Goal: Task Accomplishment & Management: Complete application form

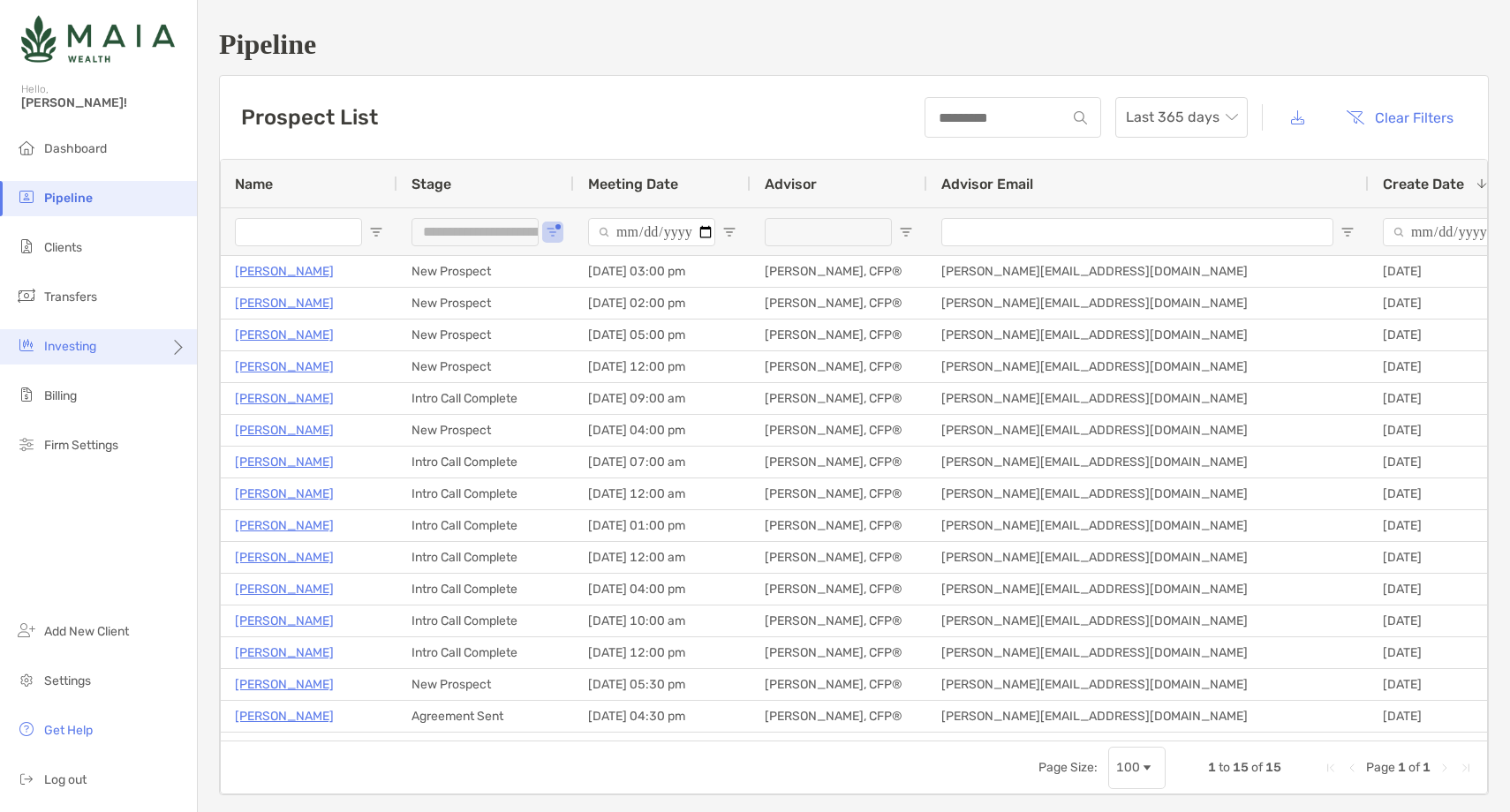
click at [150, 330] on ul "Dashboard Pipeline Clients Transfers Investing Billing Firm Settings" at bounding box center [98, 305] width 197 height 346
click at [149, 334] on div "Investing" at bounding box center [98, 347] width 197 height 35
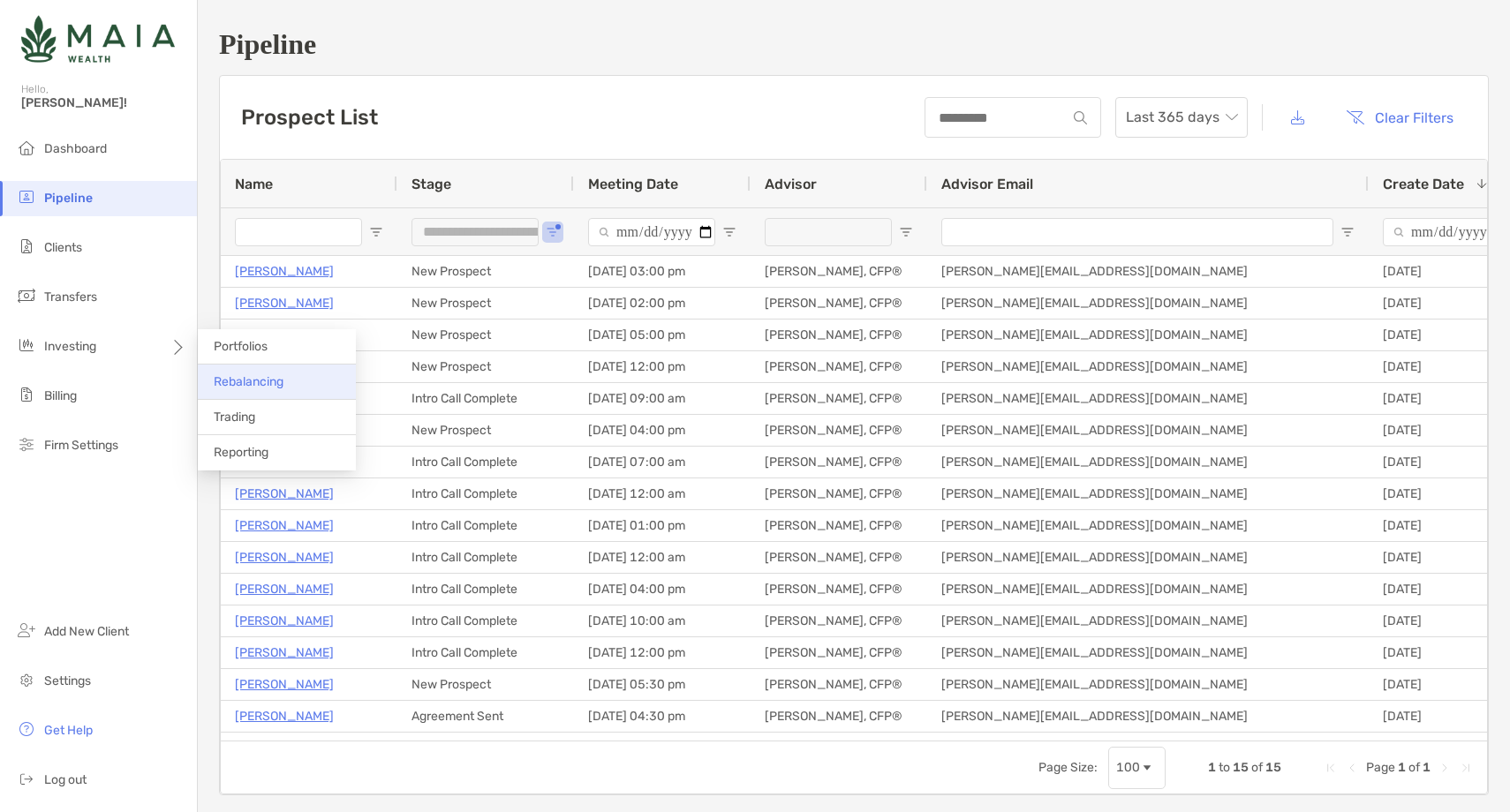
click at [272, 387] on span "Rebalancing" at bounding box center [248, 381] width 70 height 15
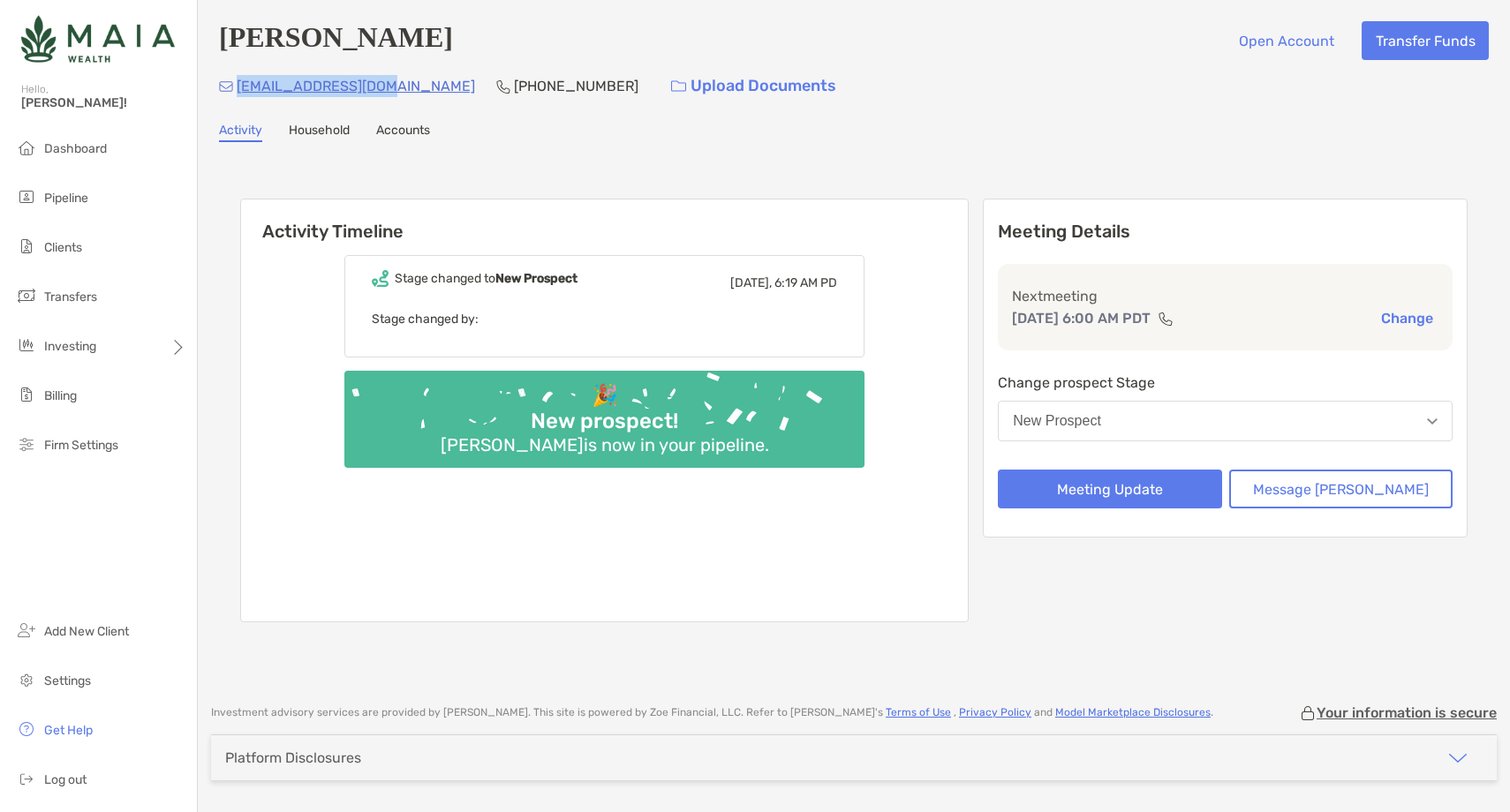
drag, startPoint x: 394, startPoint y: 88, endPoint x: 238, endPoint y: 93, distance: 156.1
click at [238, 93] on div "[EMAIL_ADDRESS][DOMAIN_NAME] [PHONE_NUMBER] Upload Documents" at bounding box center [853, 86] width 1269 height 38
copy p "[EMAIL_ADDRESS][DOMAIN_NAME]"
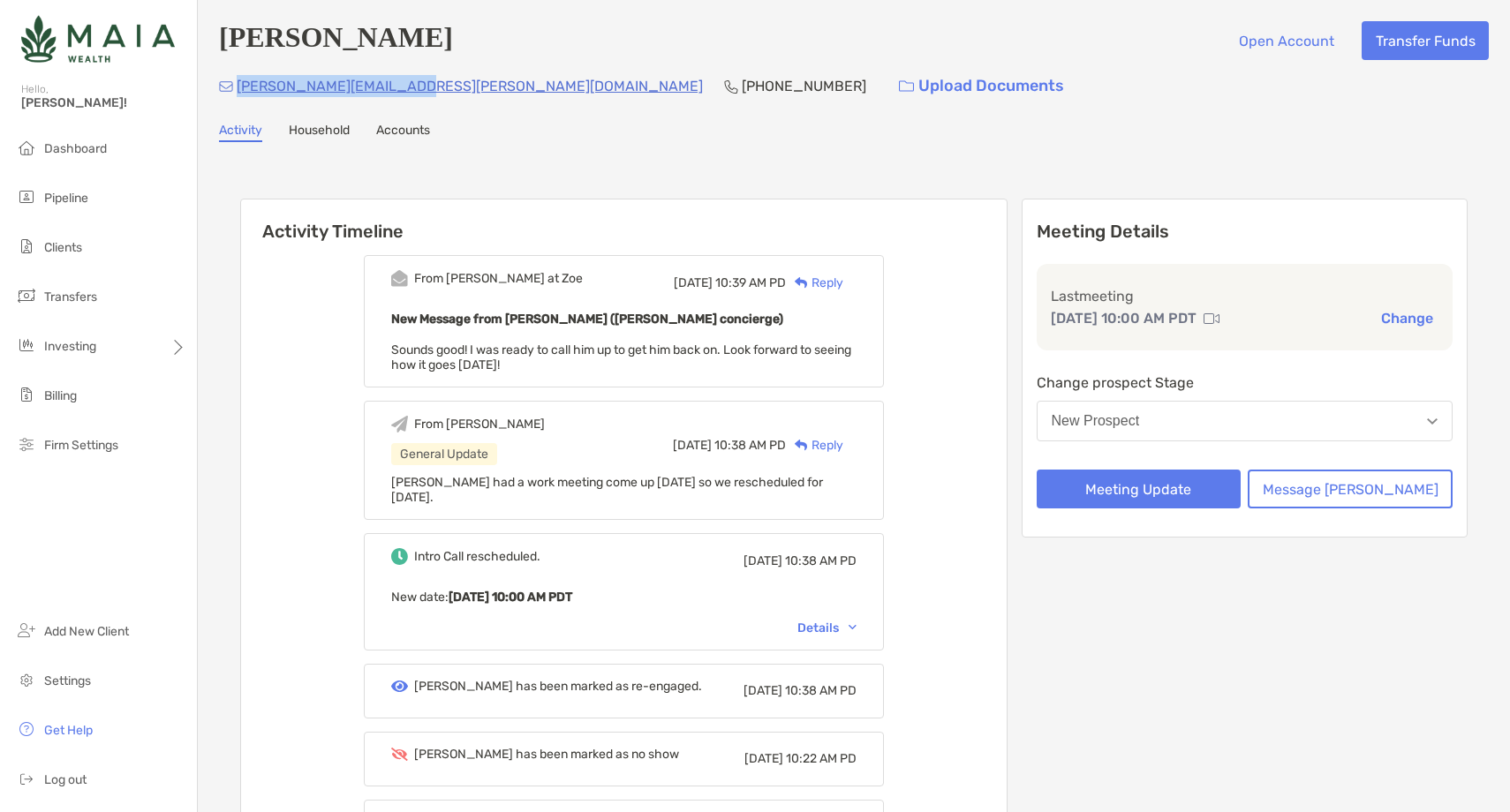
drag, startPoint x: 420, startPoint y: 90, endPoint x: 234, endPoint y: 97, distance: 186.1
click at [234, 97] on div "dickens.chong@gmail.com (801) 649-8696 Upload Documents" at bounding box center [853, 86] width 1269 height 38
copy p "[PERSON_NAME][EMAIL_ADDRESS][PERSON_NAME][DOMAIN_NAME]"
click at [741, 93] on p "[PHONE_NUMBER]" at bounding box center [803, 86] width 125 height 22
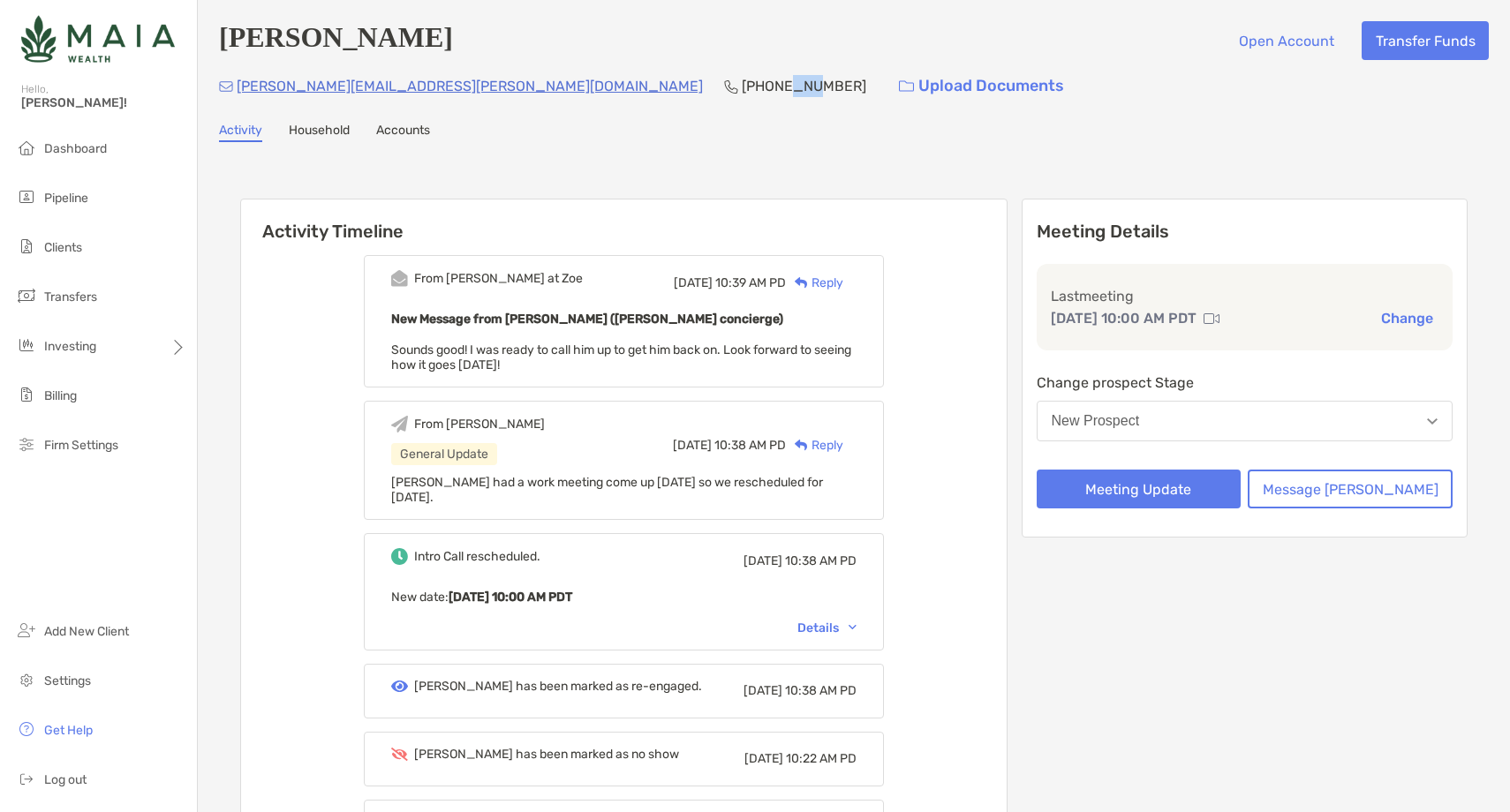
click at [741, 93] on p "[PHONE_NUMBER]" at bounding box center [803, 86] width 125 height 22
copy p "[PHONE_NUMBER]"
drag, startPoint x: 415, startPoint y: 87, endPoint x: 240, endPoint y: 90, distance: 175.0
click at [240, 90] on div "dickens.chong@gmail.com (801) 649-8696 Upload Documents" at bounding box center [853, 86] width 1269 height 38
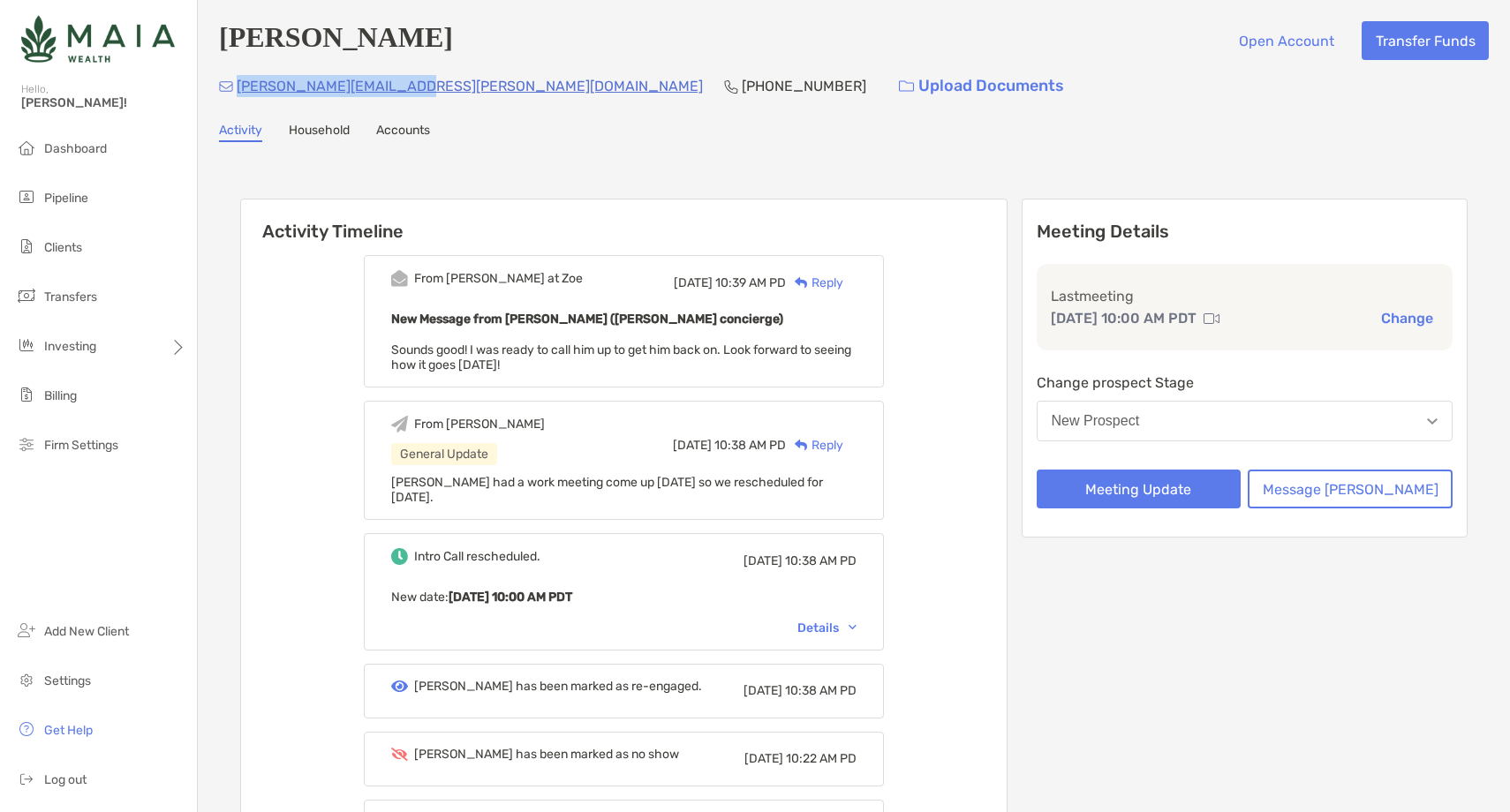
copy p "[PERSON_NAME][EMAIL_ADDRESS][PERSON_NAME][DOMAIN_NAME]"
click at [1139, 424] on div "New Prospect" at bounding box center [1095, 421] width 88 height 16
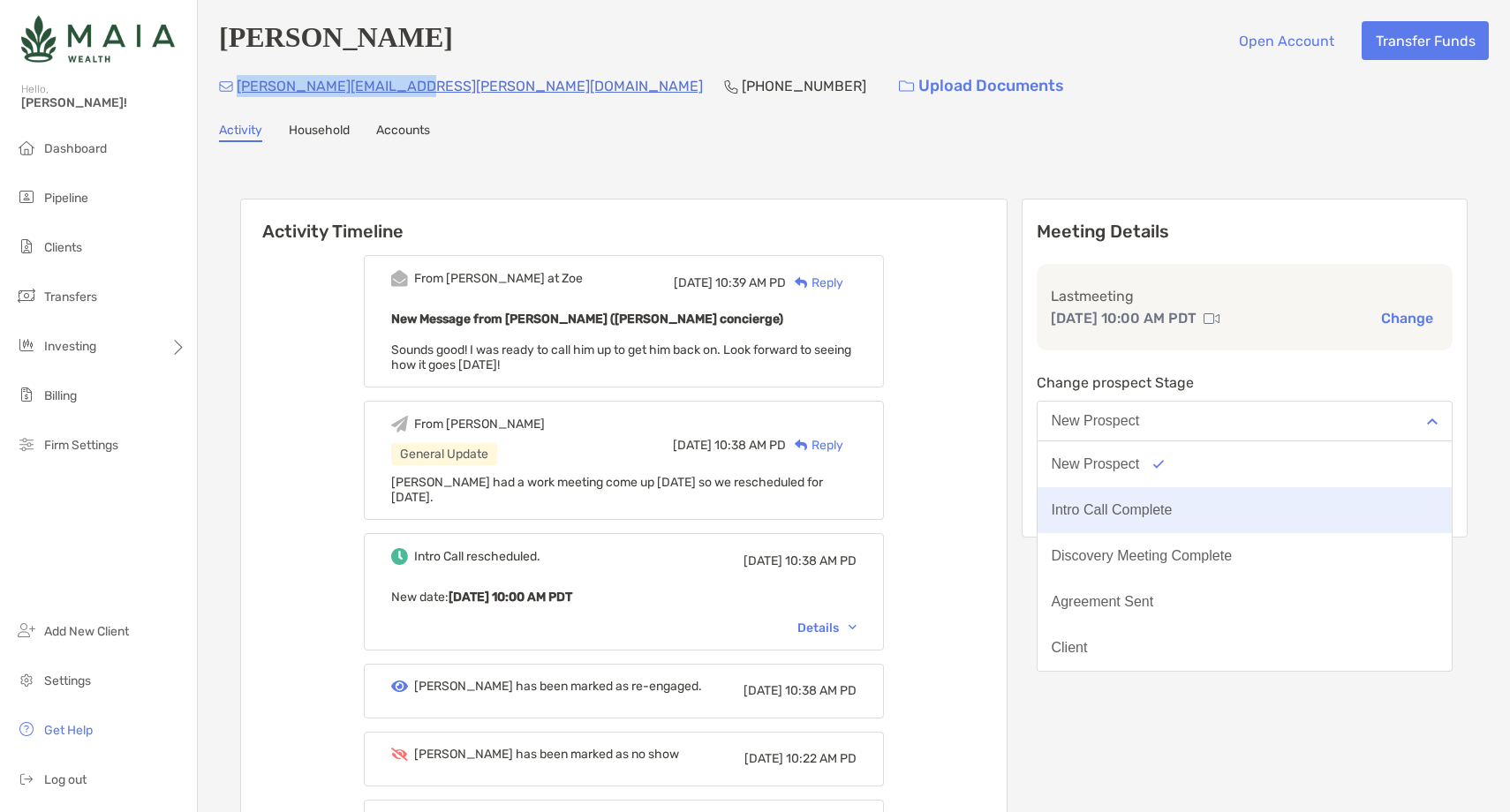
click at [1151, 521] on button "Intro Call Complete" at bounding box center [1245, 510] width 415 height 46
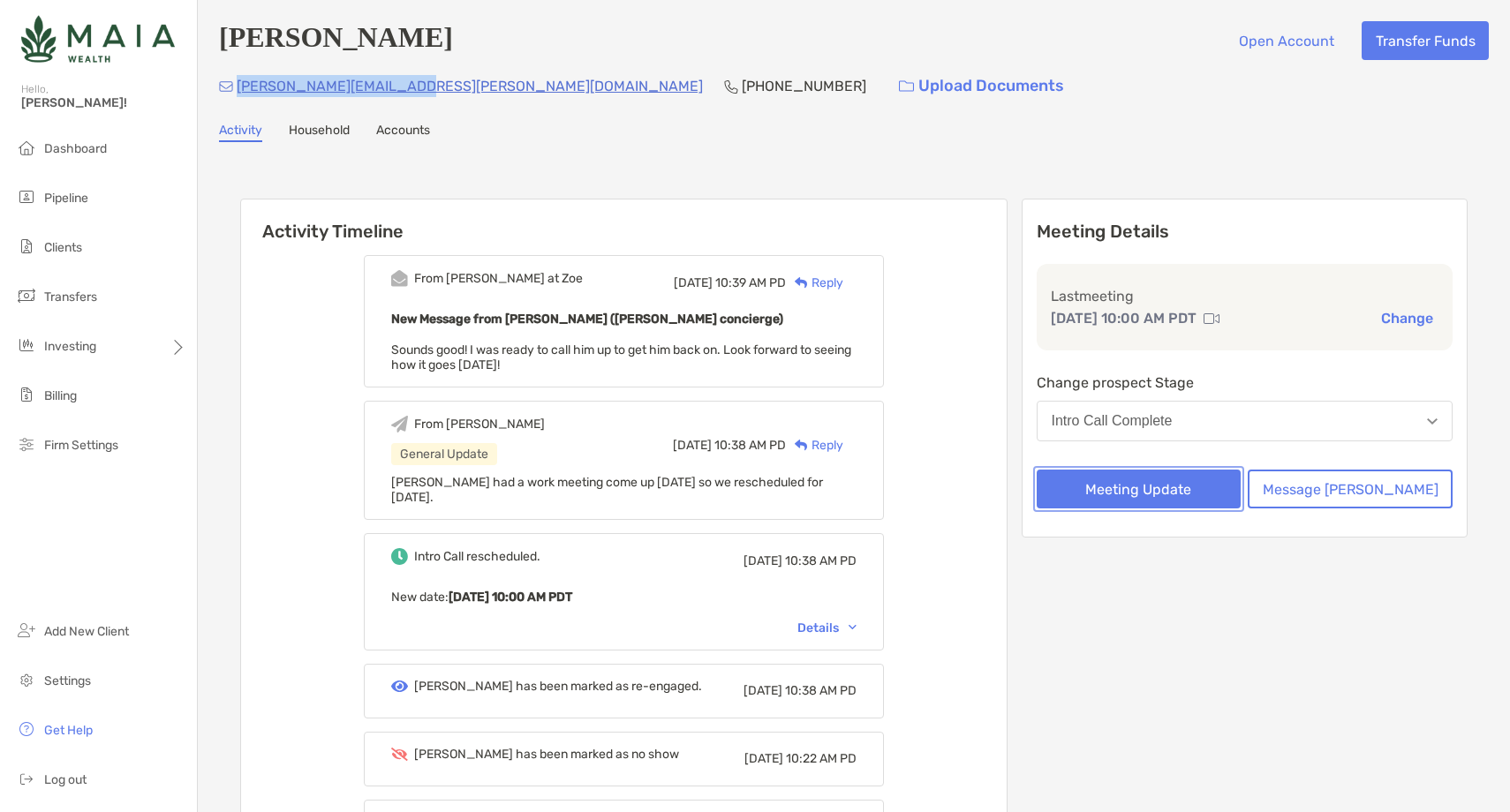
click at [1151, 506] on button "Meeting Update" at bounding box center [1138, 490] width 204 height 39
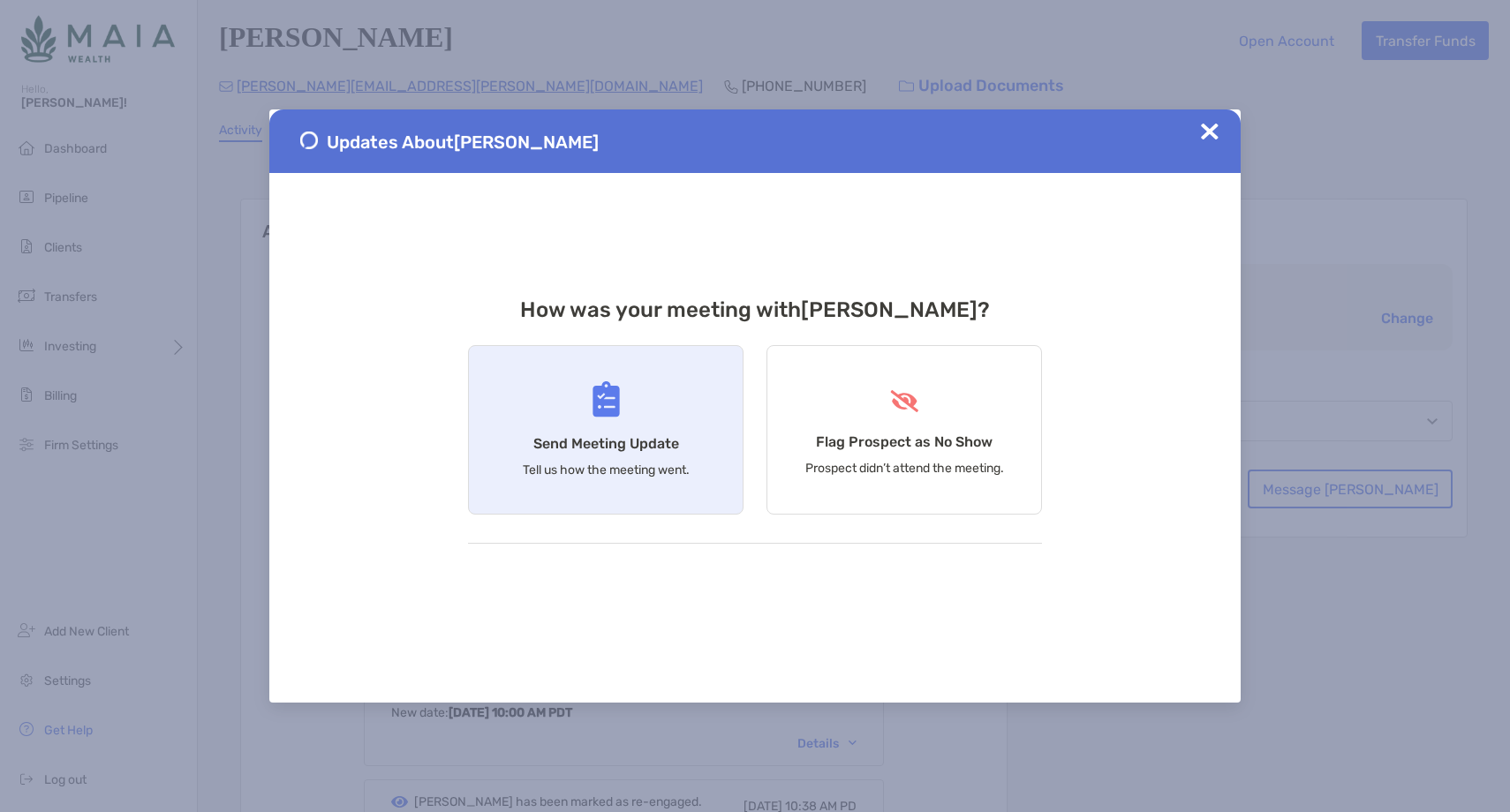
click at [627, 413] on div "Send Meeting Update Tell us how the meeting went." at bounding box center [606, 430] width 275 height 169
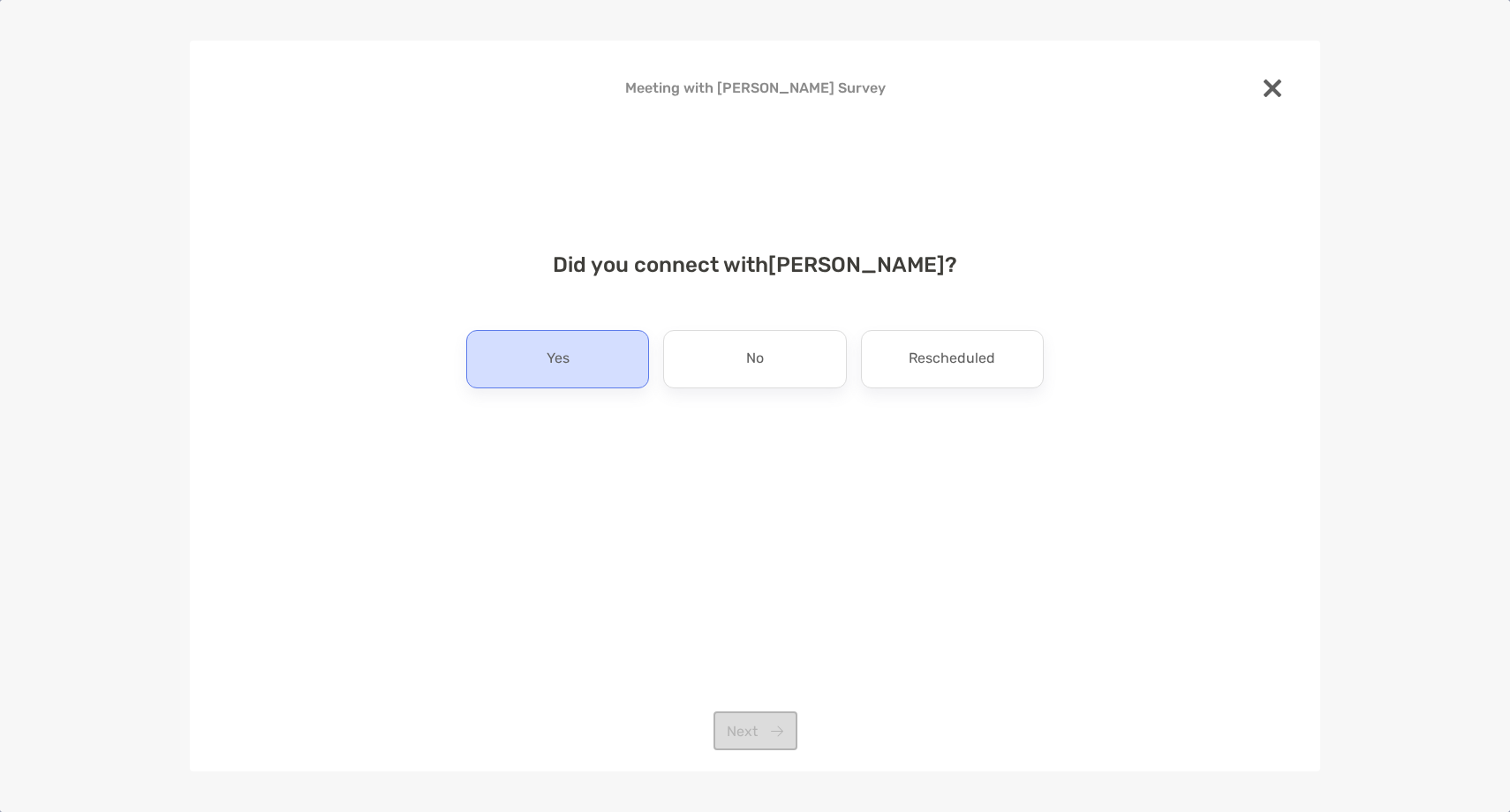
click at [585, 362] on div "Yes" at bounding box center [557, 359] width 183 height 58
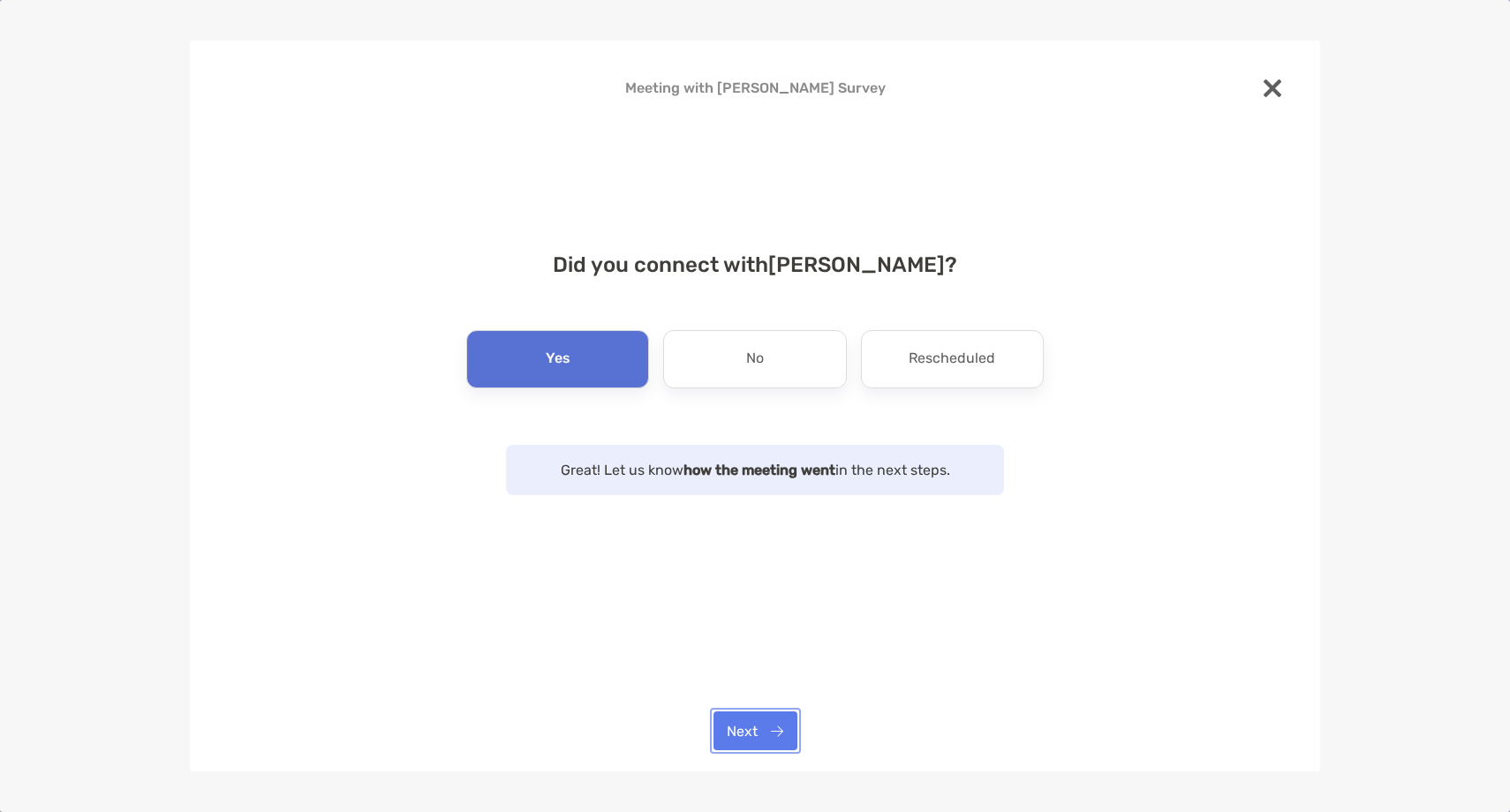
click at [743, 732] on button "Next" at bounding box center [755, 731] width 84 height 39
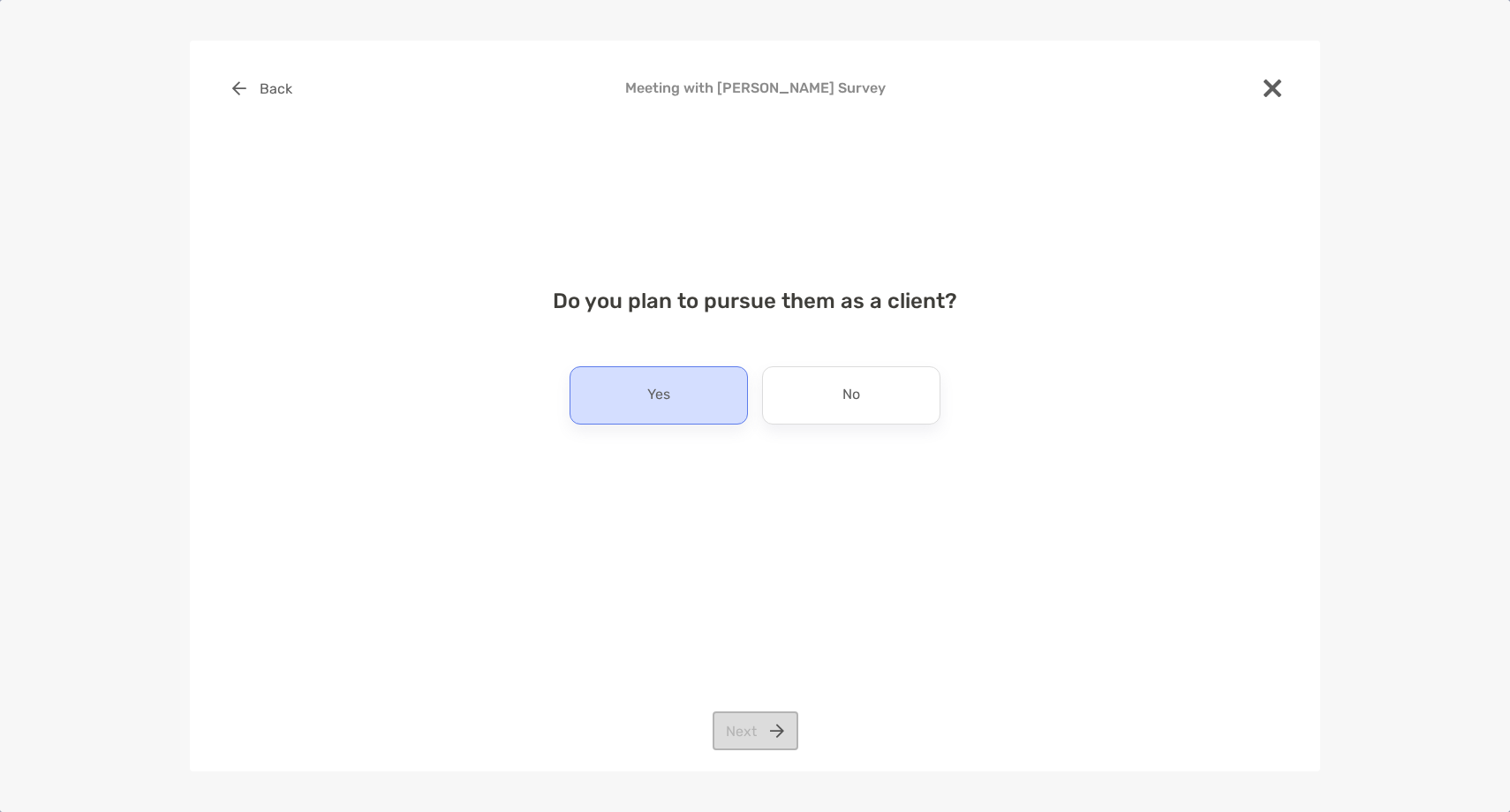
click at [668, 421] on div "Yes" at bounding box center [658, 395] width 178 height 58
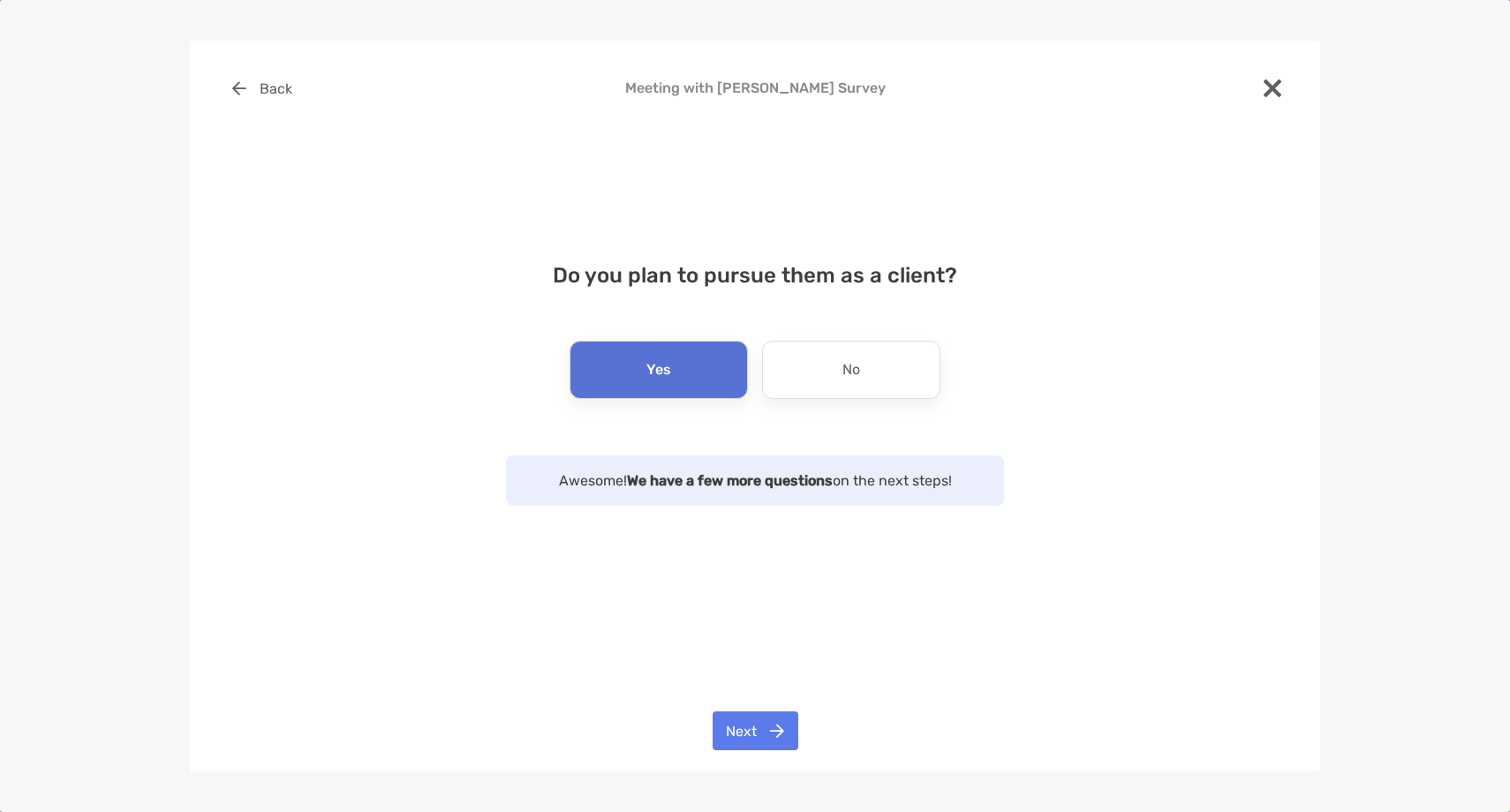
click at [751, 764] on div "Back Meeting with Dickens Chong Survey Do you plan to pursue them as a client? …" at bounding box center [754, 406] width 1130 height 731
click at [749, 725] on button "Next" at bounding box center [755, 731] width 86 height 39
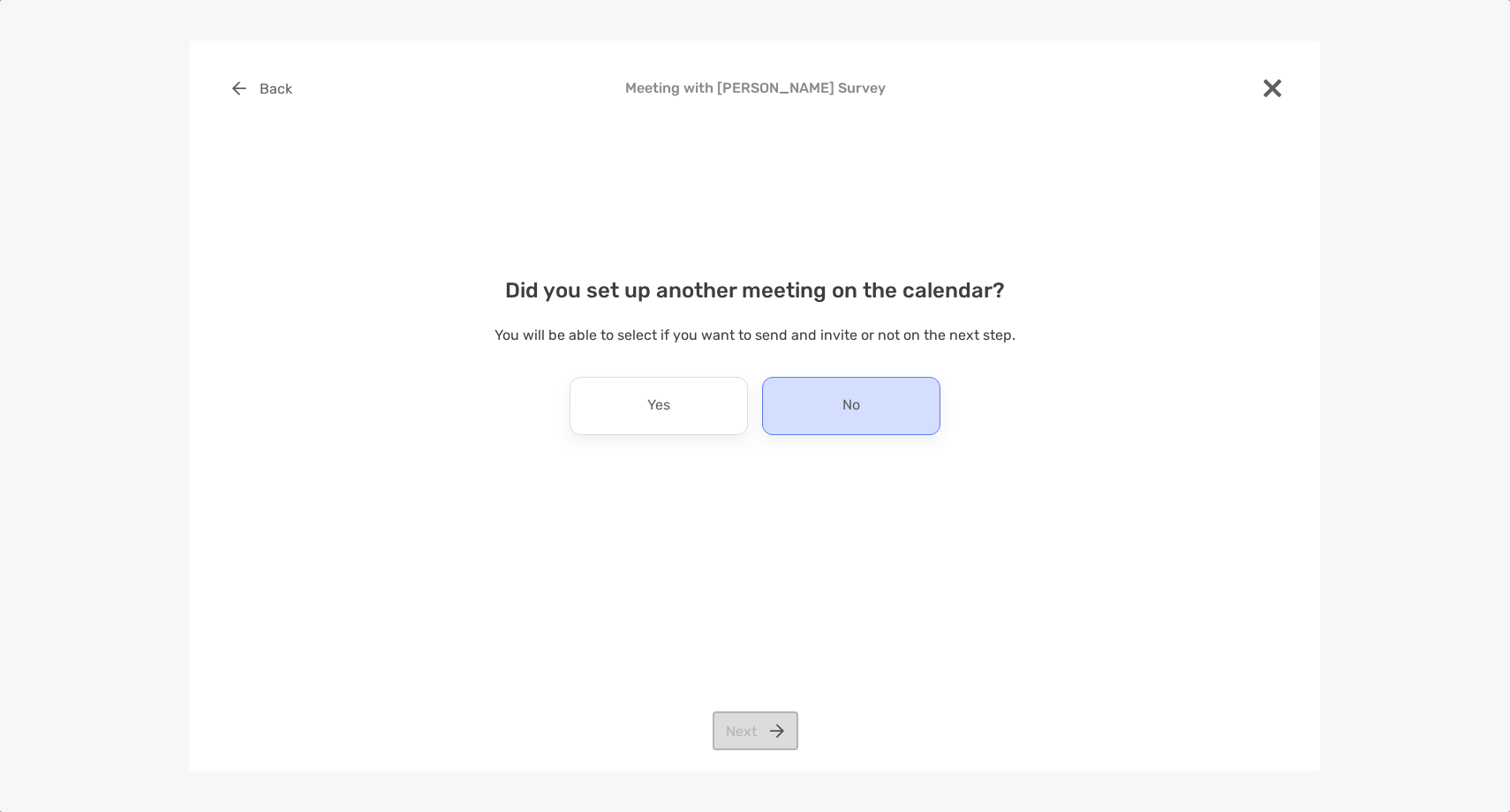
click at [800, 390] on div "No" at bounding box center [850, 405] width 178 height 58
click at [752, 719] on button "Next" at bounding box center [755, 731] width 86 height 39
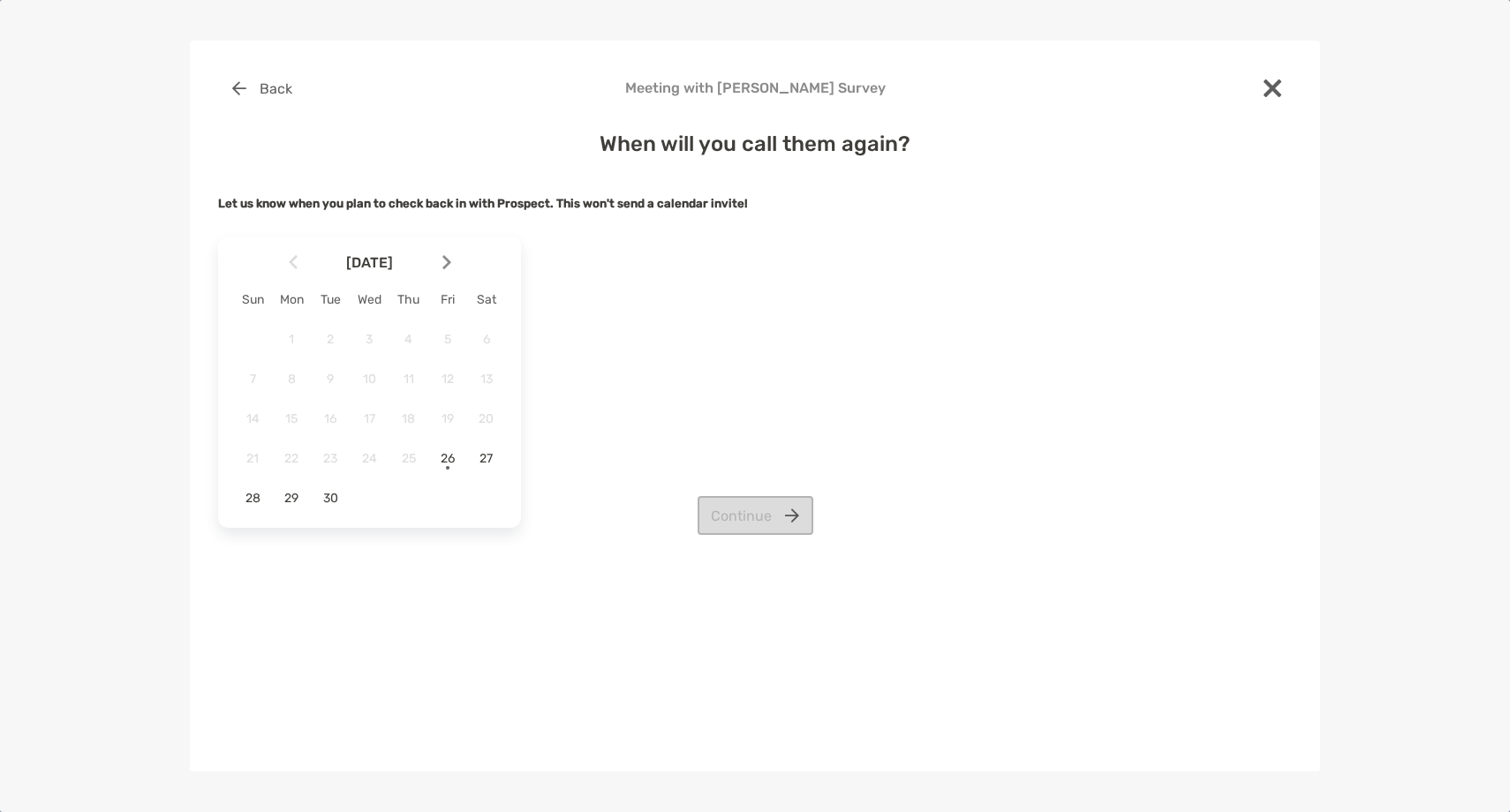
click at [447, 270] on img at bounding box center [446, 262] width 9 height 15
click at [442, 344] on span "3" at bounding box center [447, 339] width 30 height 15
click at [737, 533] on button "Continue" at bounding box center [755, 516] width 116 height 39
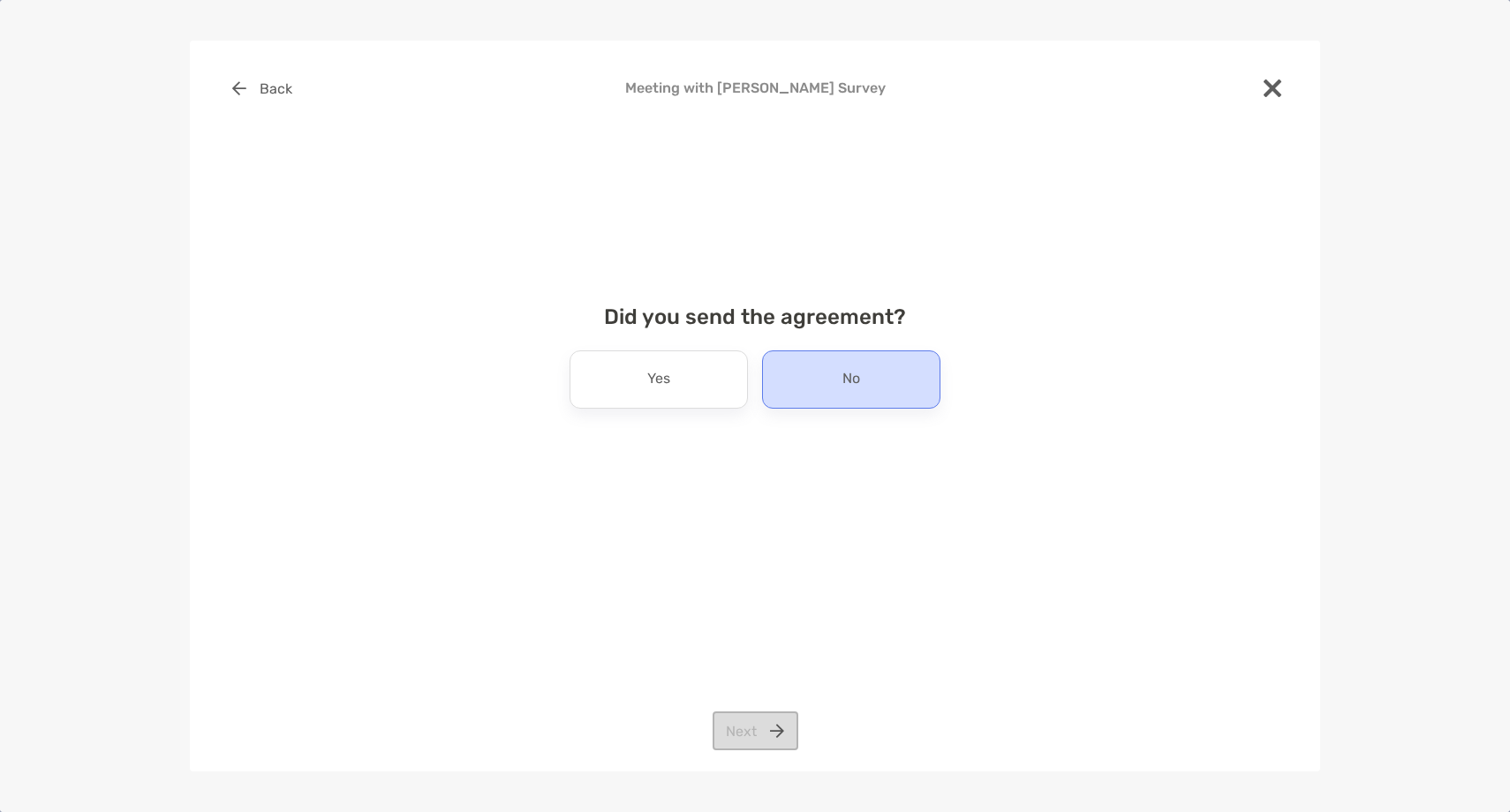
click at [821, 368] on div "No" at bounding box center [850, 378] width 178 height 58
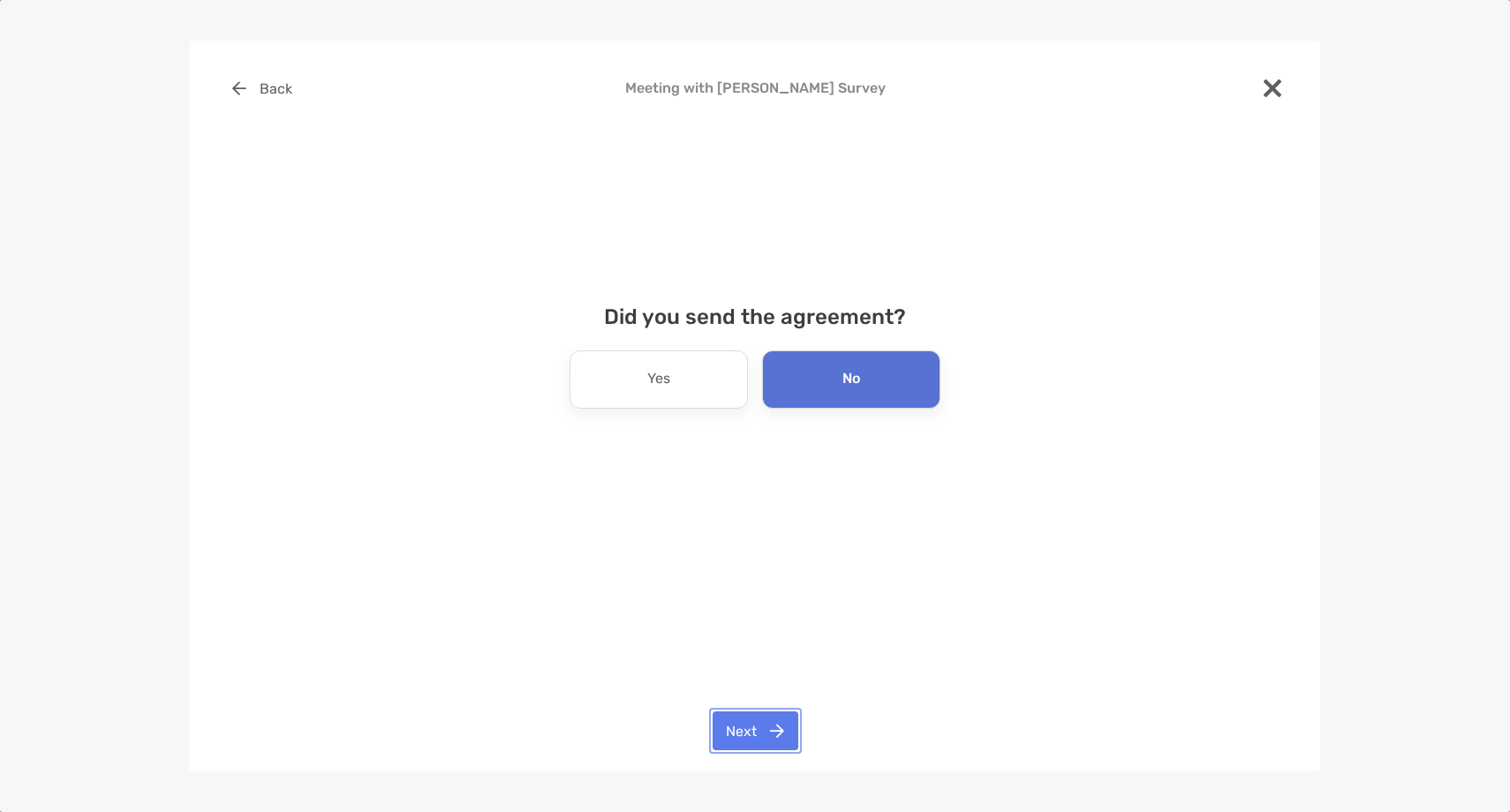
click at [757, 736] on button "Next" at bounding box center [755, 731] width 86 height 39
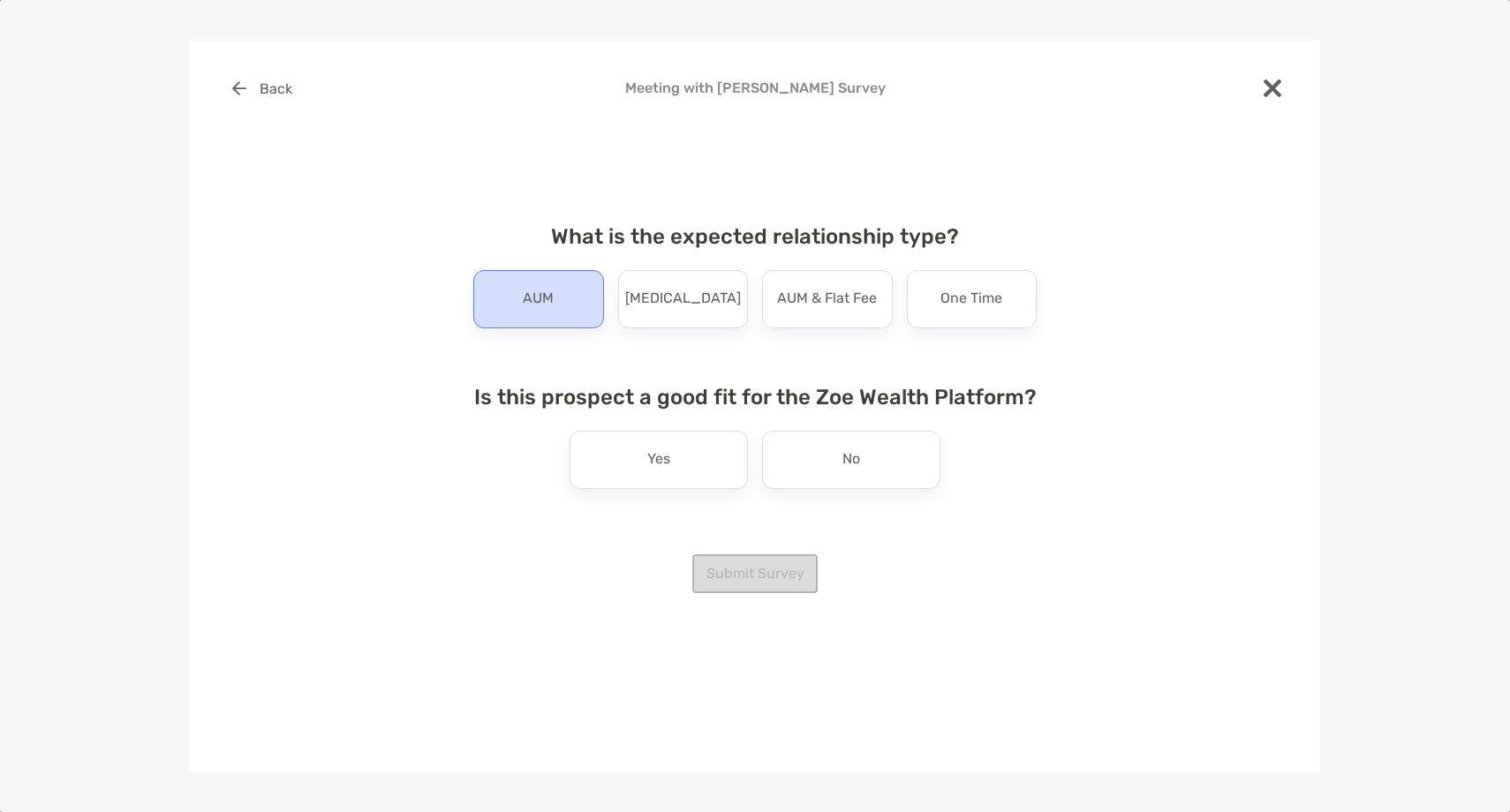
click at [519, 308] on div "AUM" at bounding box center [538, 299] width 131 height 58
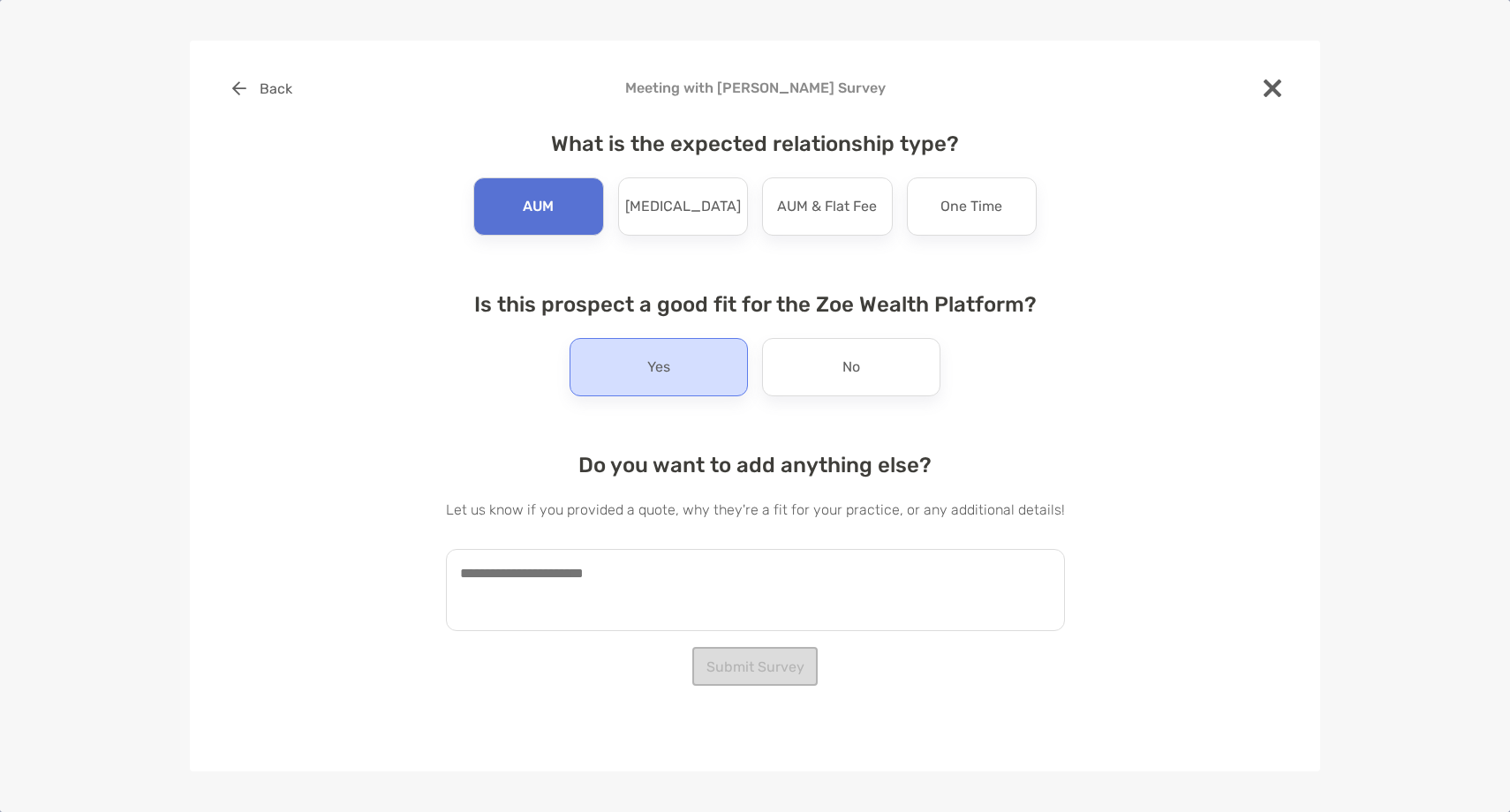
click at [676, 389] on div "Yes" at bounding box center [658, 367] width 178 height 58
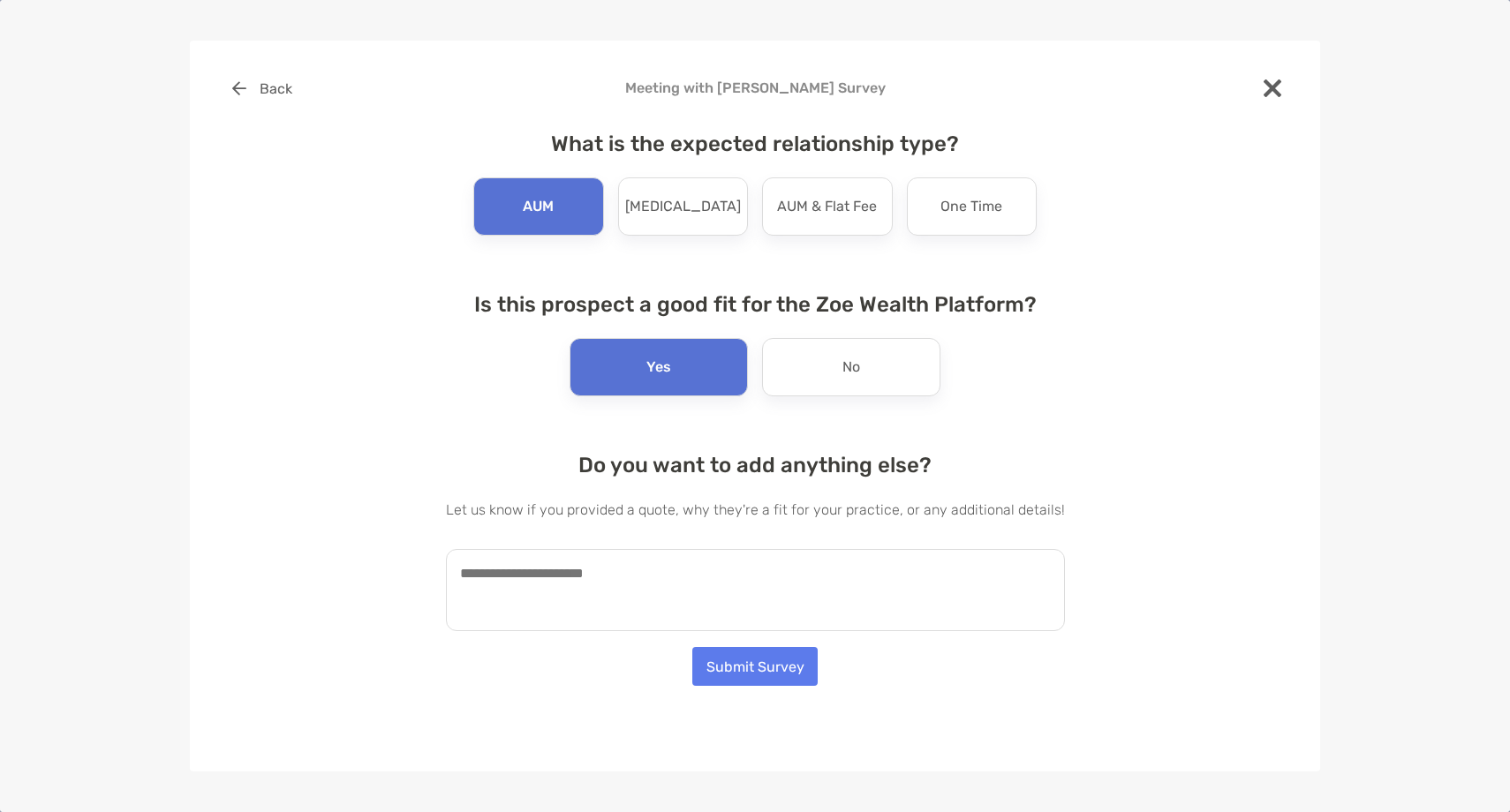
click at [628, 592] on textarea at bounding box center [754, 591] width 618 height 83
paste textarea "**********"
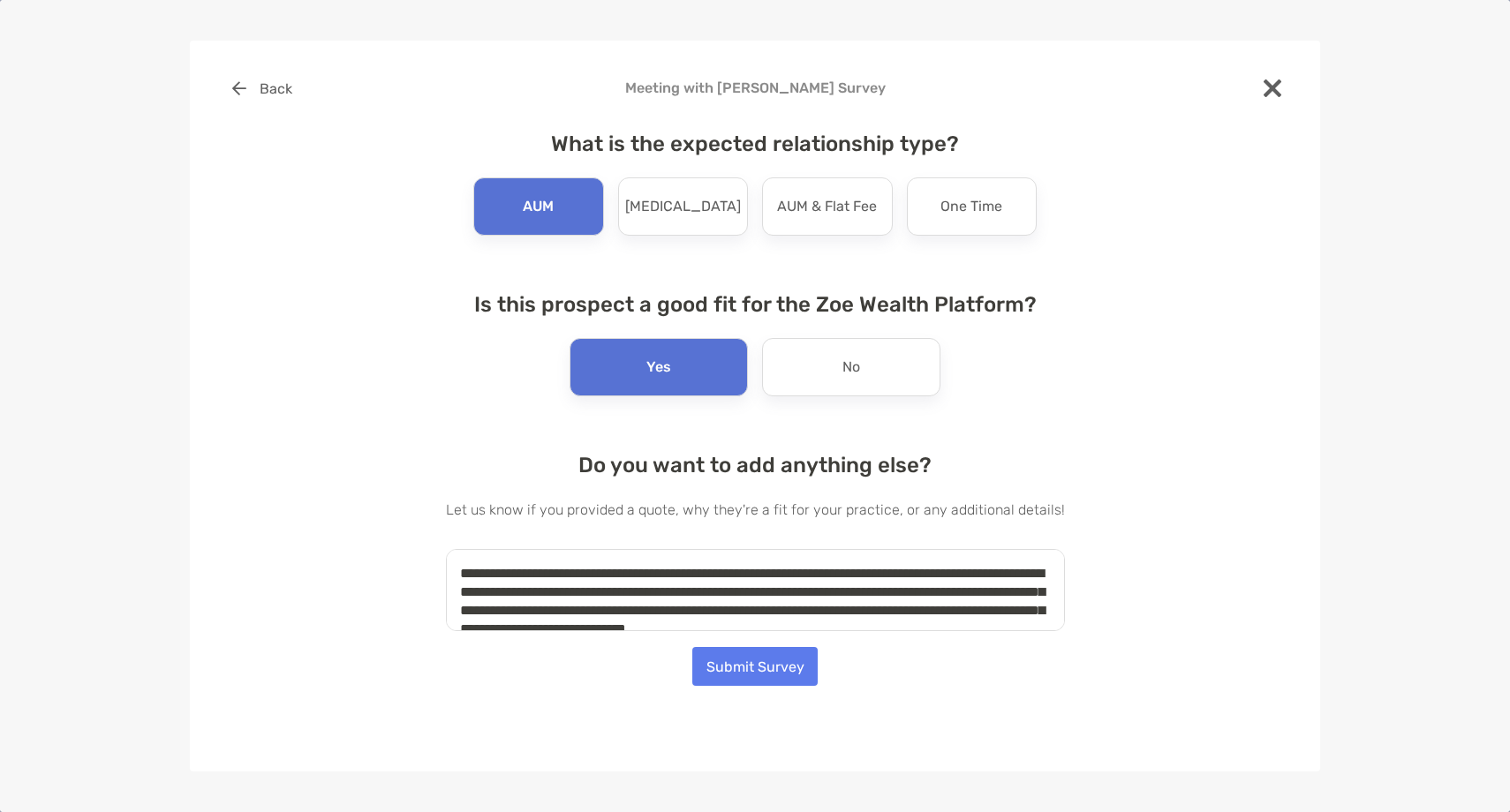
scroll to position [44, 0]
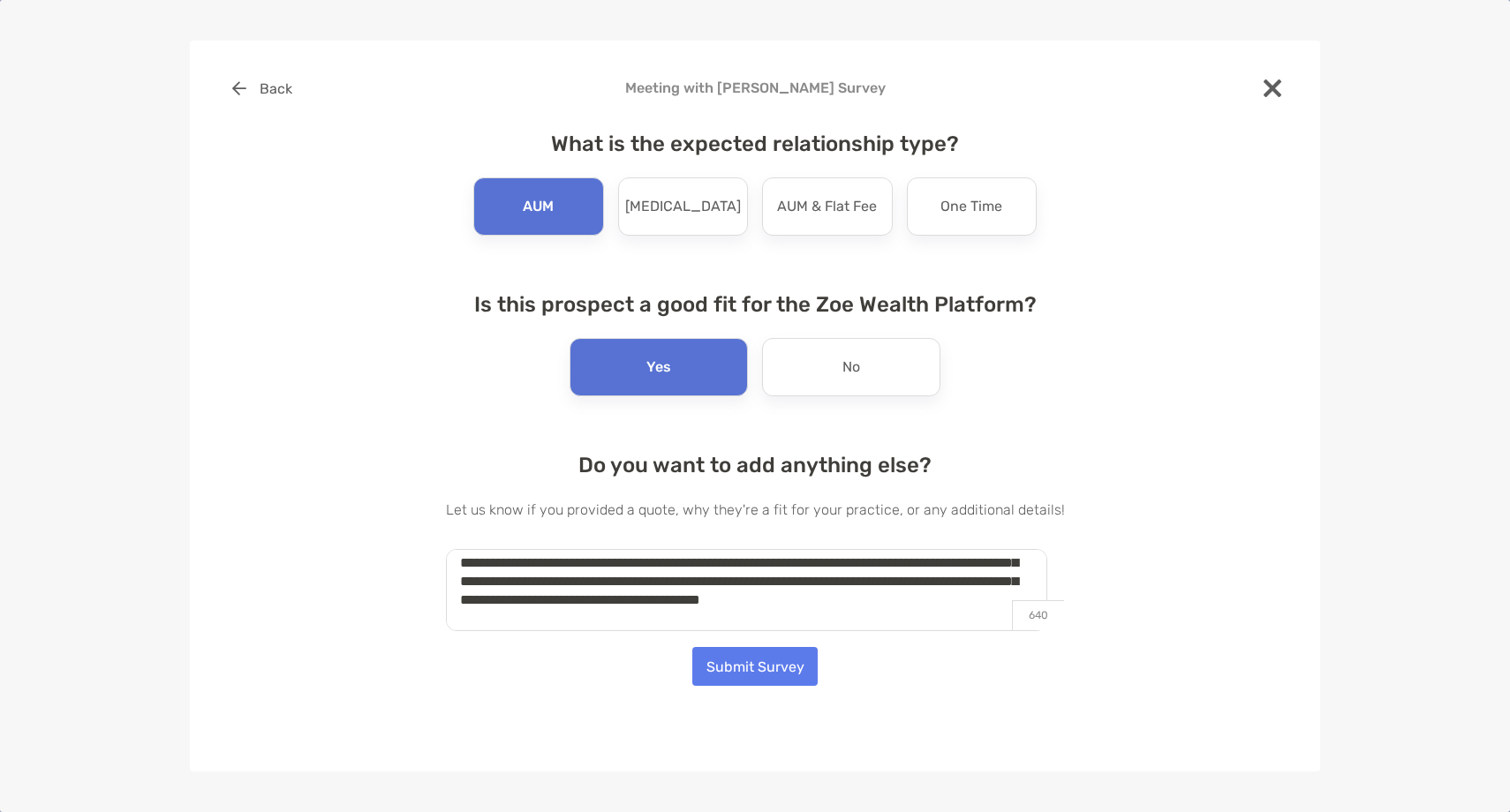
type textarea "**********"
click at [735, 673] on button "Submit Survey" at bounding box center [755, 667] width 126 height 39
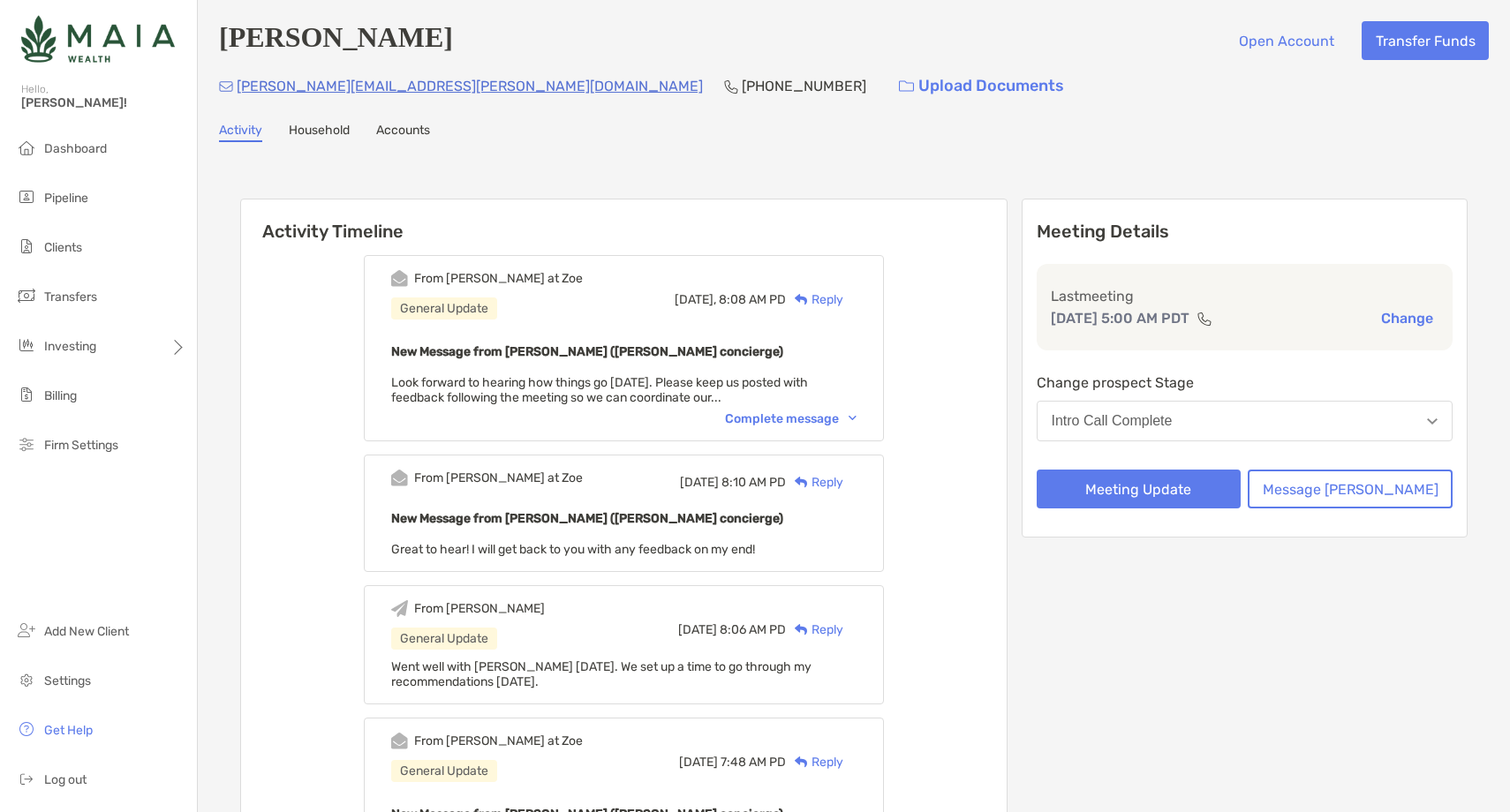
click at [843, 305] on div "Reply" at bounding box center [814, 299] width 57 height 19
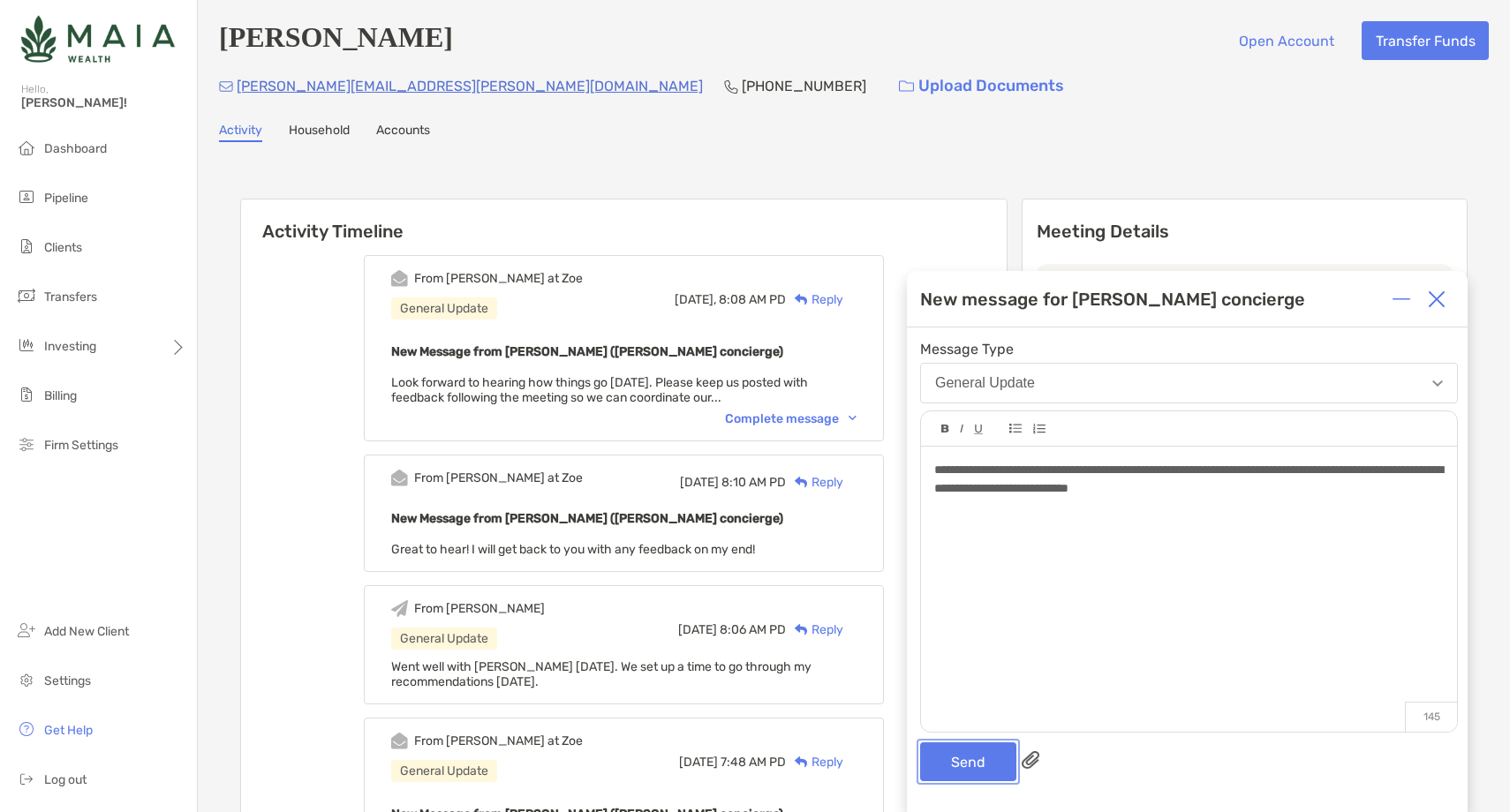
click at [983, 761] on button "Send" at bounding box center [968, 762] width 96 height 39
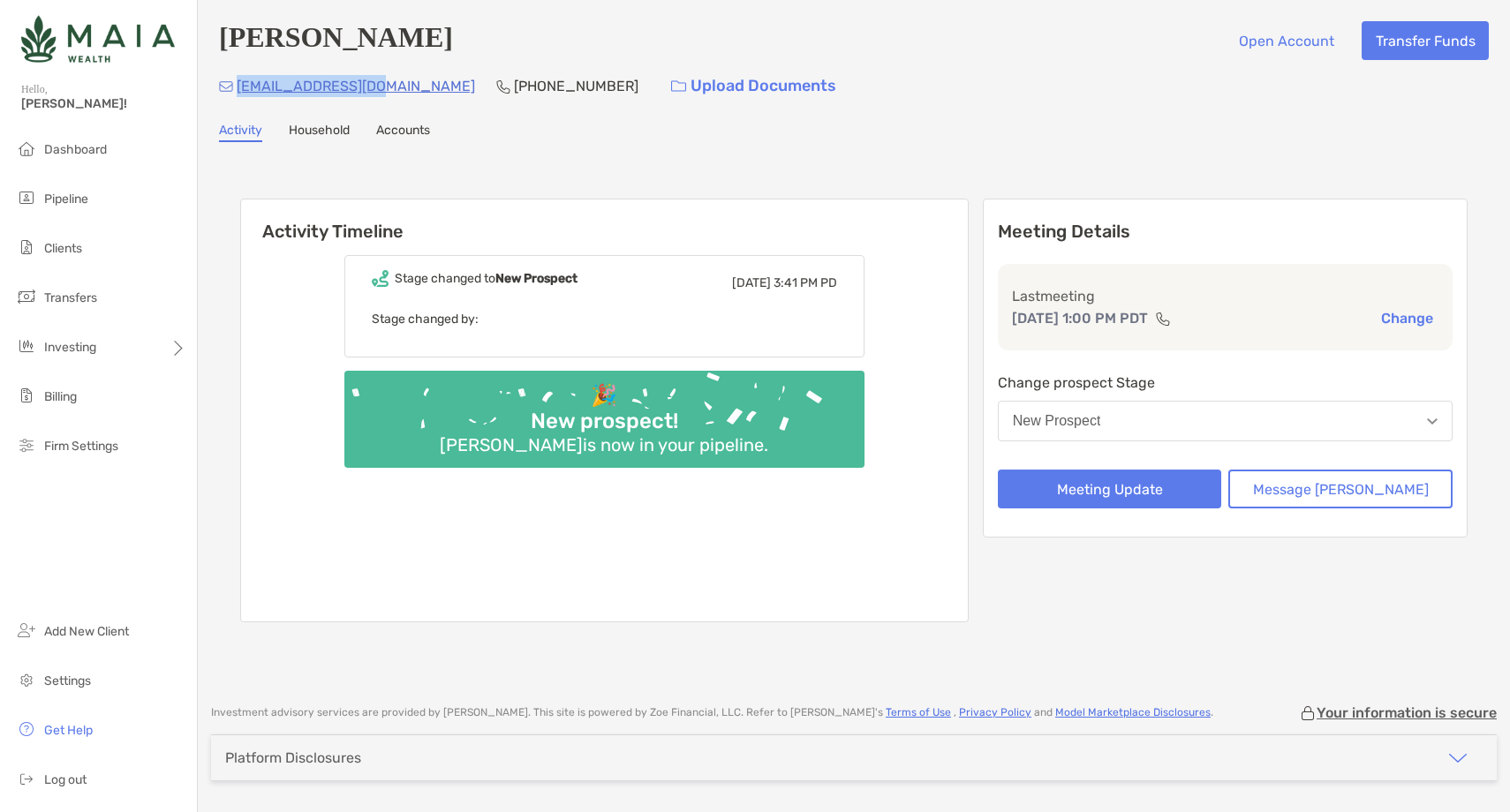
drag, startPoint x: 378, startPoint y: 90, endPoint x: 237, endPoint y: 95, distance: 141.1
click at [237, 95] on div "[EMAIL_ADDRESS][DOMAIN_NAME] [PHONE_NUMBER] Upload Documents" at bounding box center [853, 86] width 1269 height 38
copy p "[EMAIL_ADDRESS][DOMAIN_NAME]"
click at [514, 87] on p "[PHONE_NUMBER]" at bounding box center [576, 86] width 125 height 22
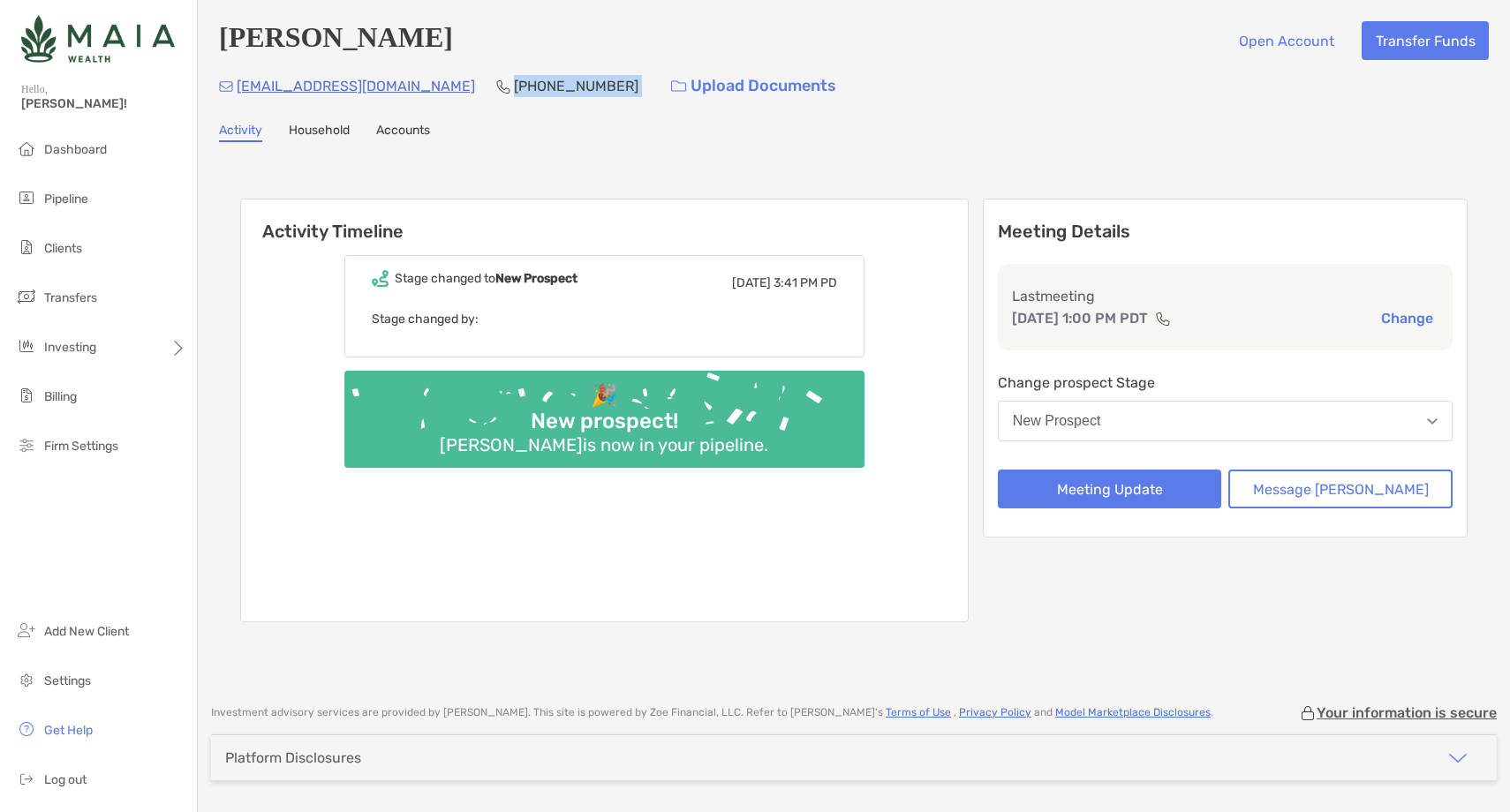
click at [514, 87] on p "[PHONE_NUMBER]" at bounding box center [576, 86] width 125 height 22
copy p "[PHONE_NUMBER]"
click at [1180, 416] on button "New Prospect" at bounding box center [1225, 421] width 454 height 40
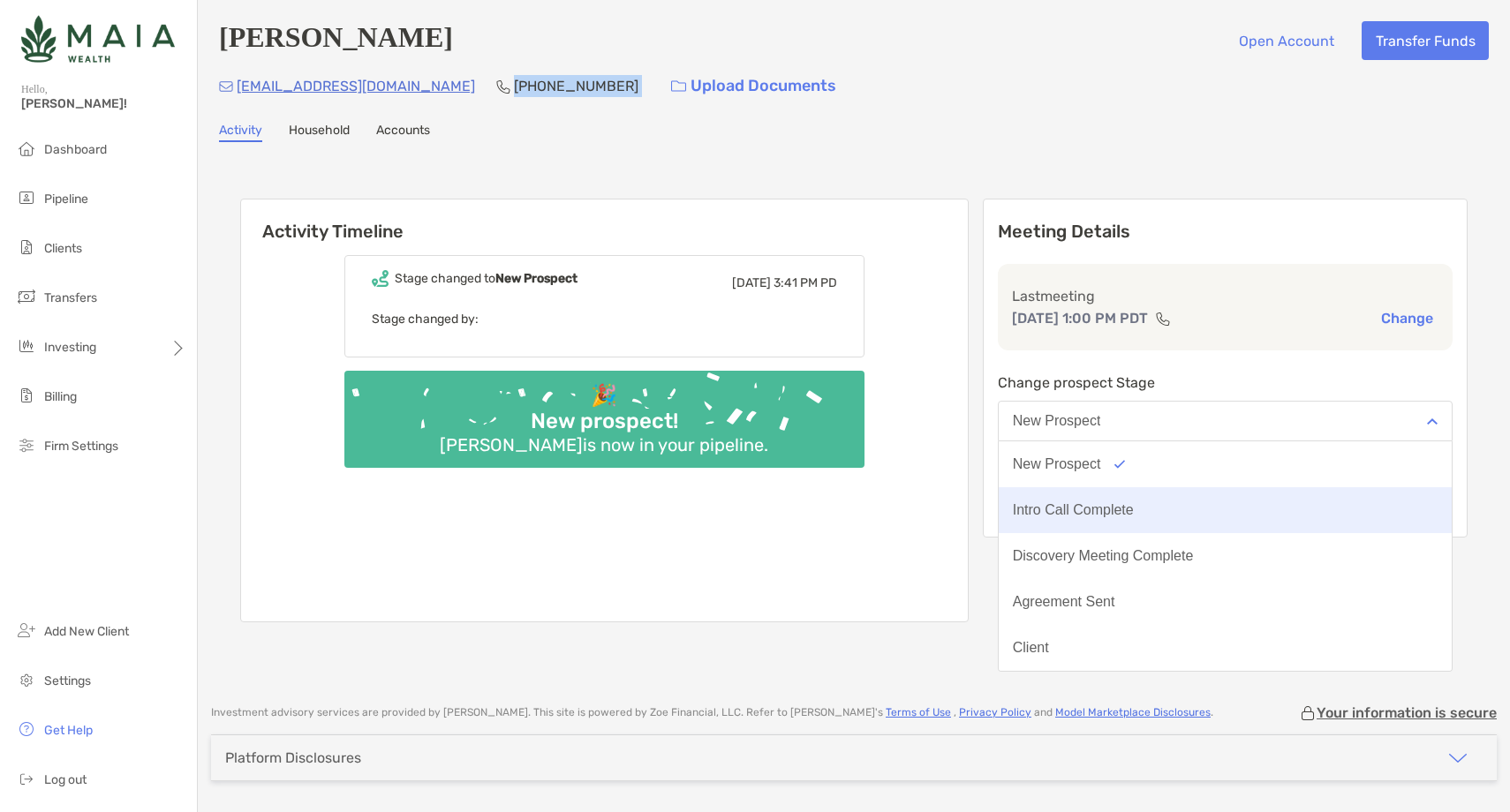
click at [1161, 525] on button "Intro Call Complete" at bounding box center [1225, 510] width 453 height 46
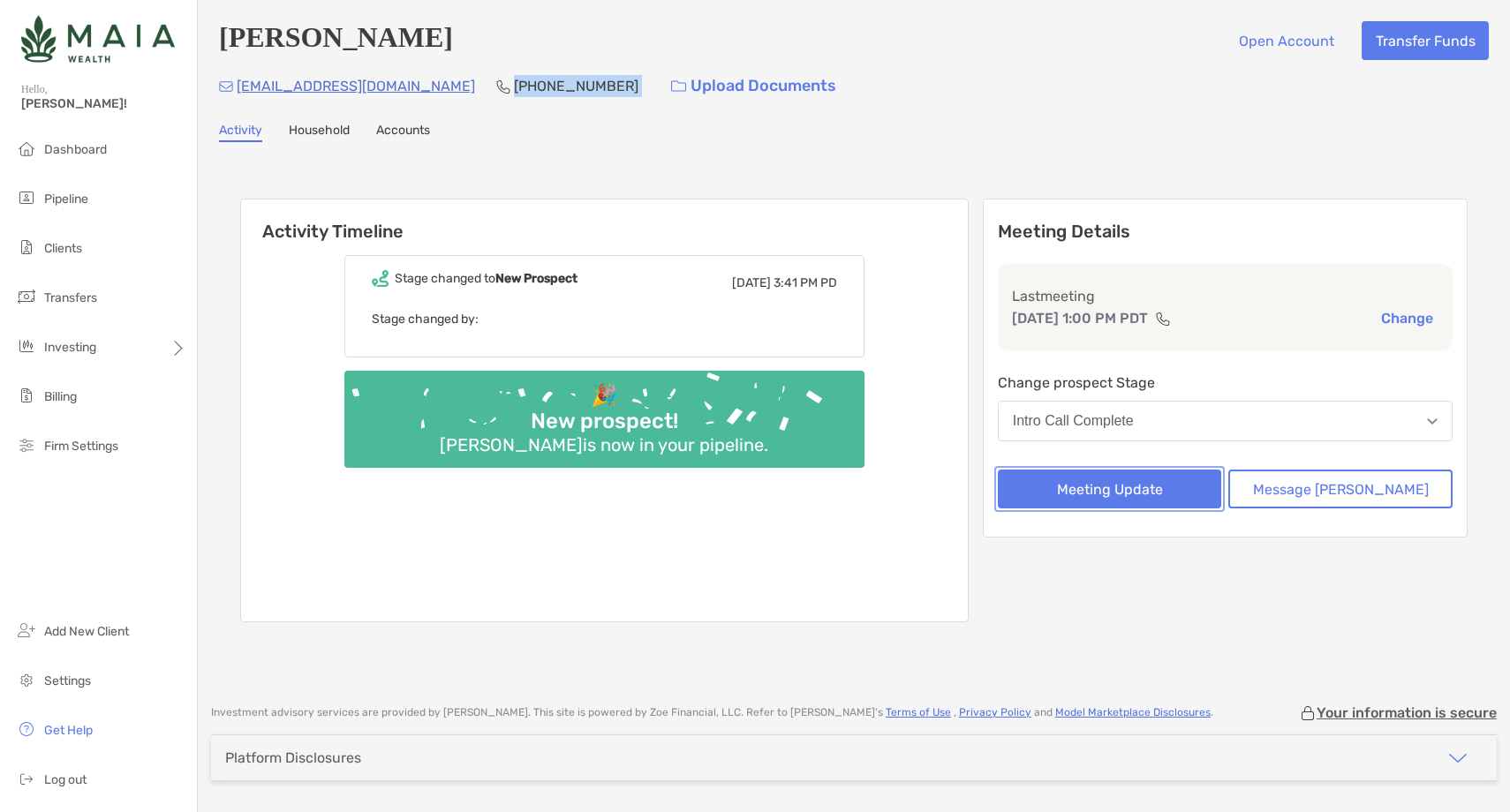
click at [1133, 497] on button "Meeting Update" at bounding box center [1110, 490] width 224 height 39
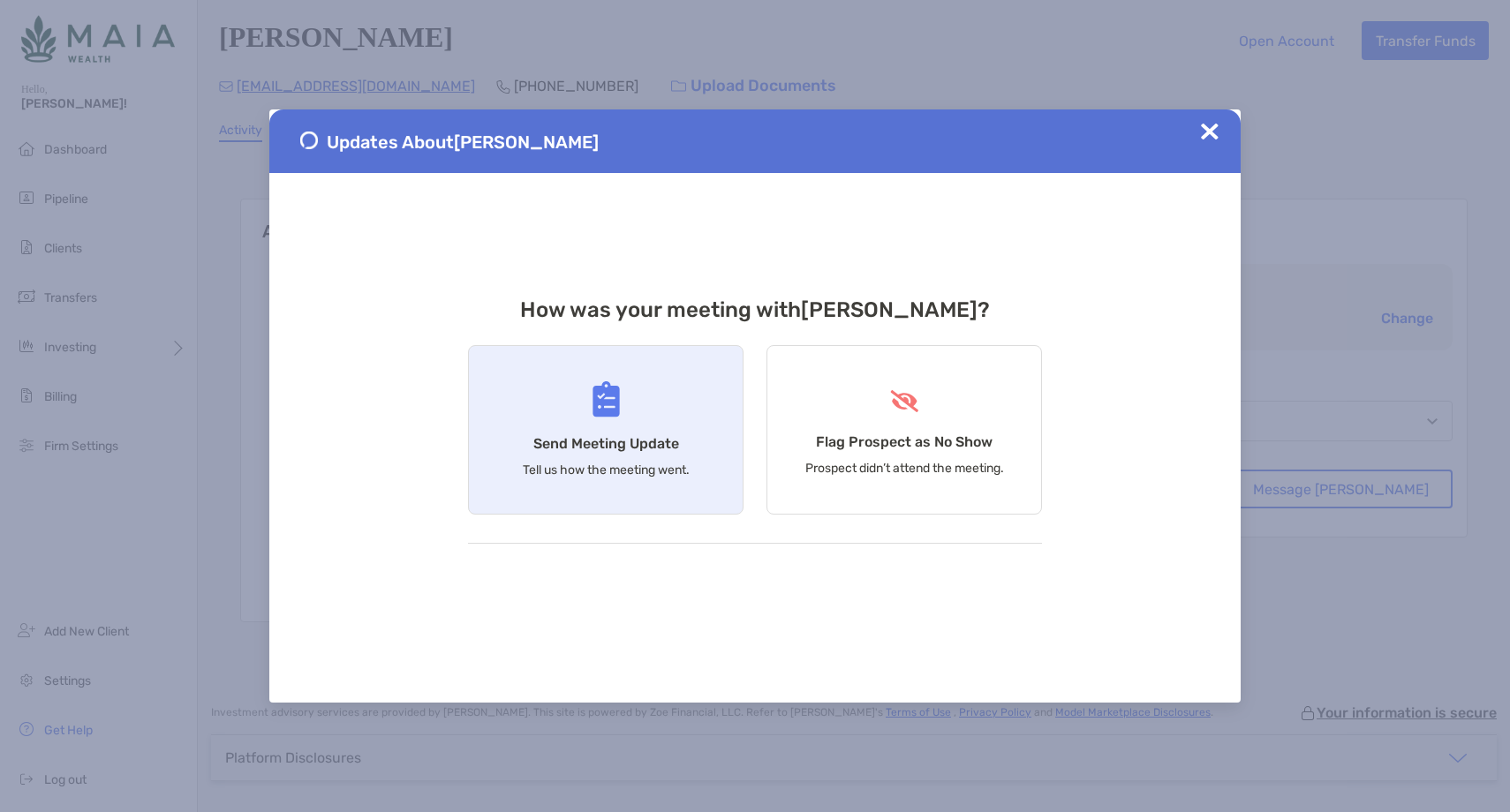
click at [604, 449] on h4 "Send Meeting Update" at bounding box center [606, 443] width 145 height 17
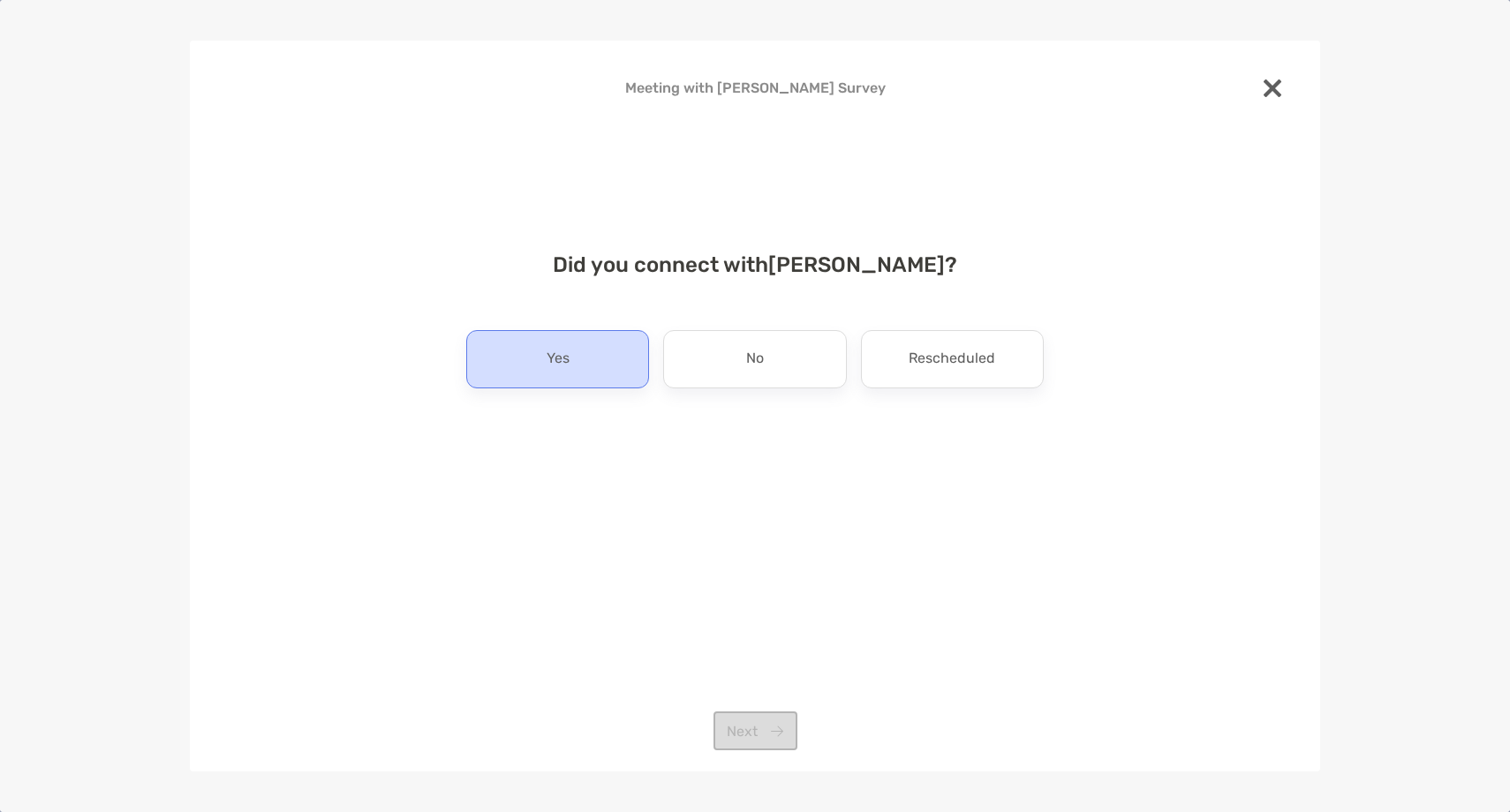
click at [534, 379] on div "Yes" at bounding box center [557, 359] width 183 height 58
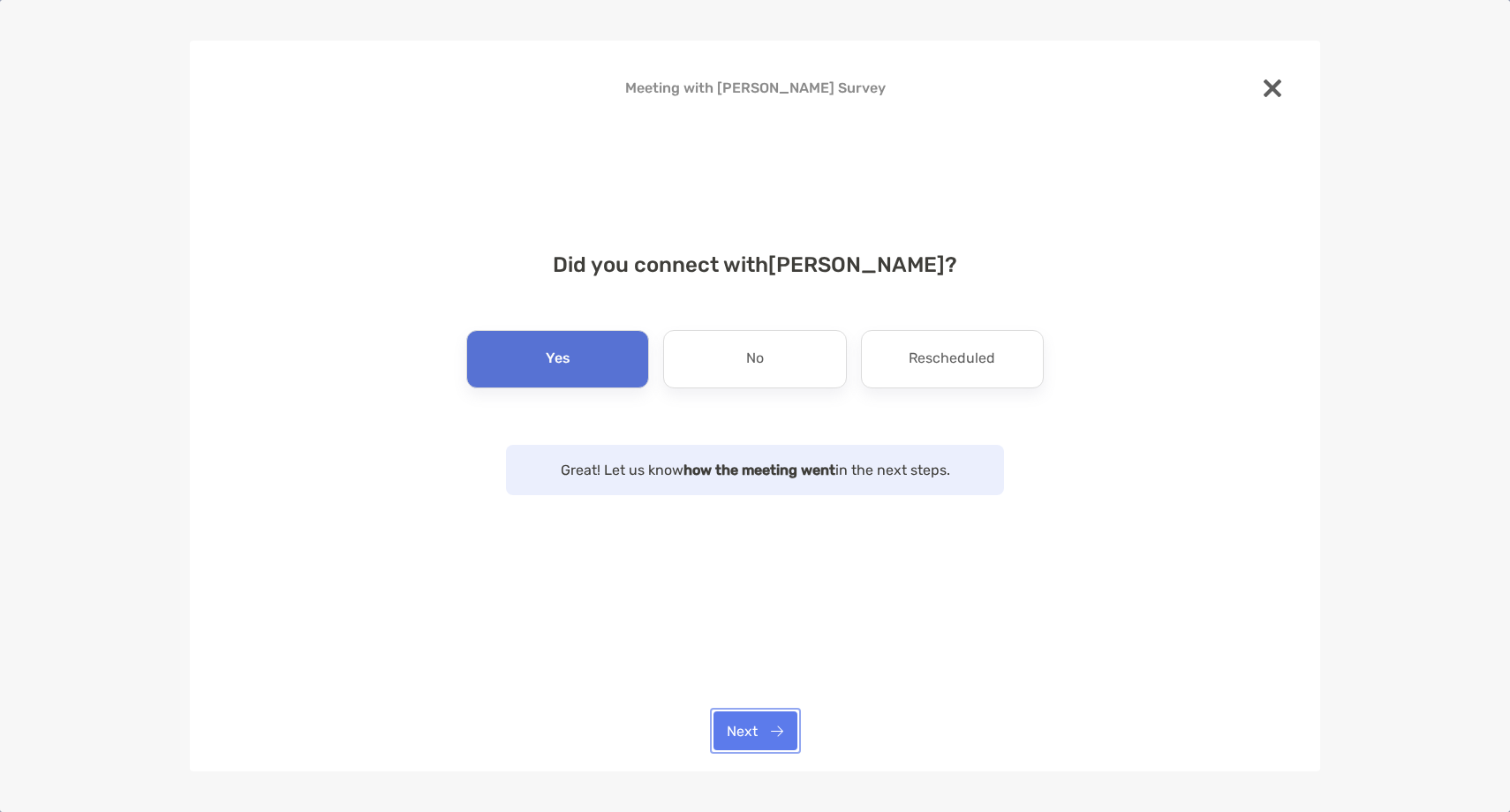
click at [775, 736] on button "Next" at bounding box center [755, 731] width 84 height 39
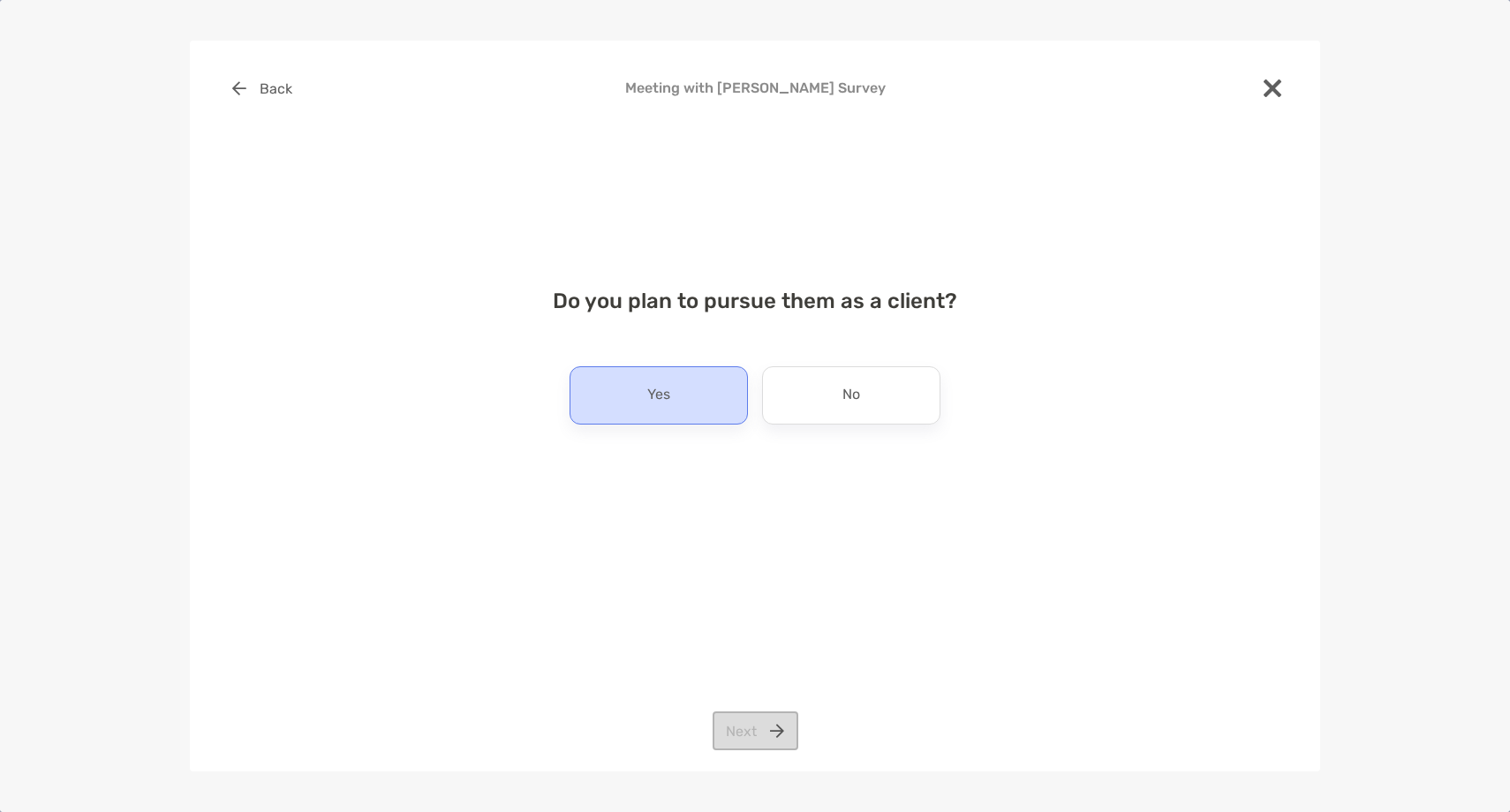
click at [698, 401] on div "Yes" at bounding box center [658, 395] width 178 height 58
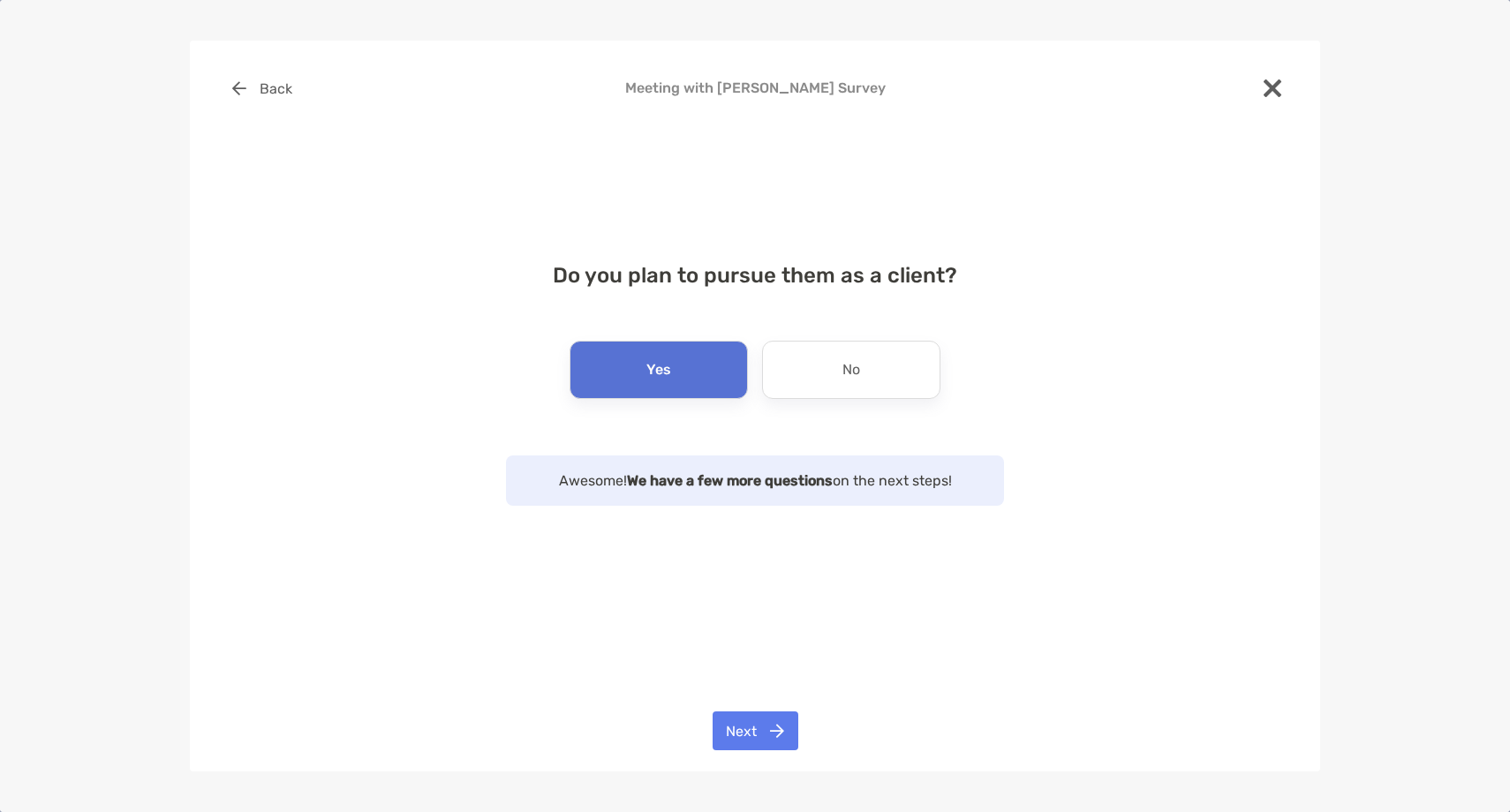
click at [764, 765] on div "Back Meeting with Justin Stroda Survey Do you plan to pursue them as a client? …" at bounding box center [754, 406] width 1130 height 731
click at [764, 741] on button "Next" at bounding box center [755, 731] width 86 height 39
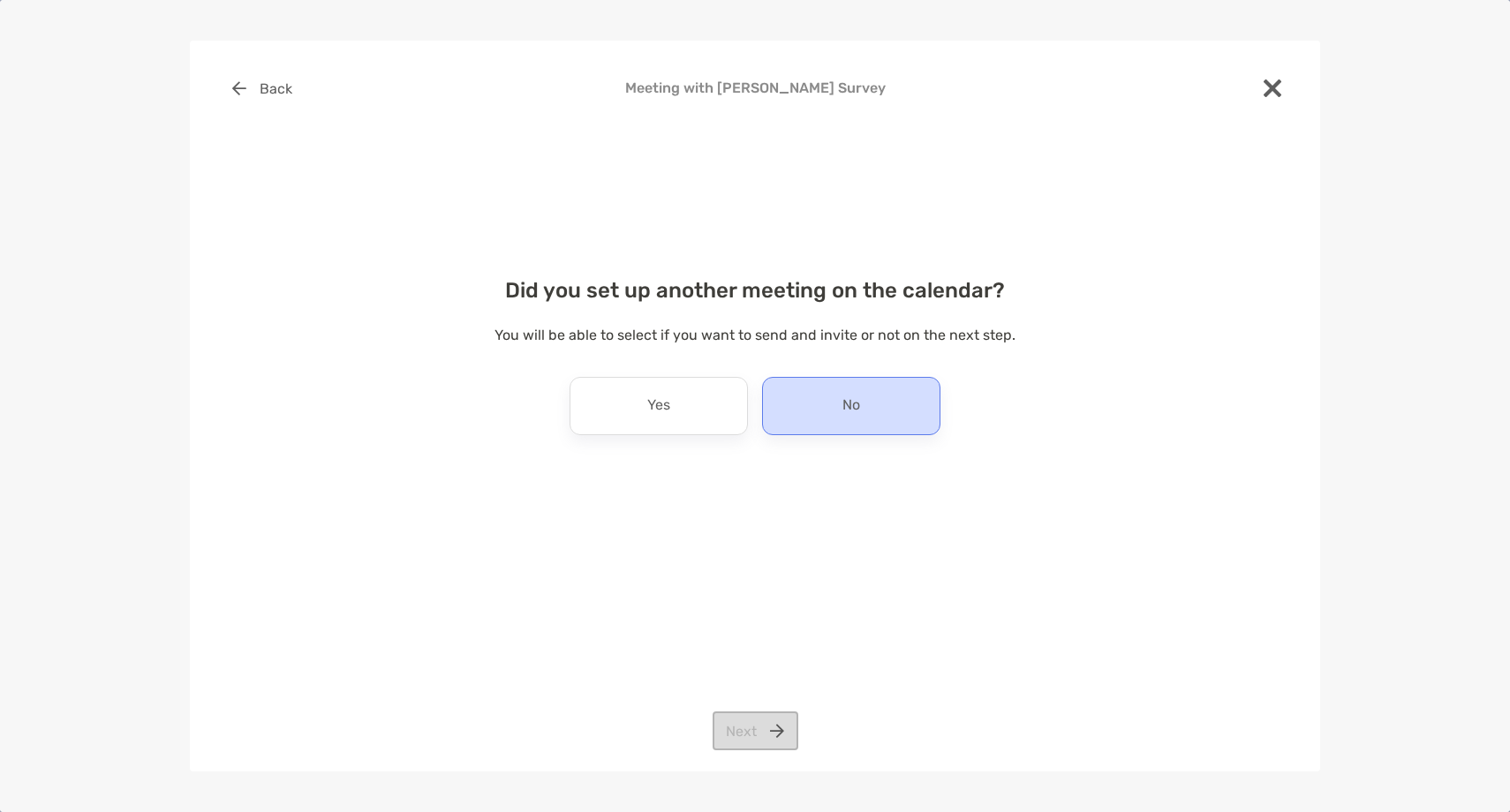
click at [815, 394] on div "No" at bounding box center [850, 405] width 178 height 58
click at [756, 725] on button "Next" at bounding box center [755, 731] width 86 height 39
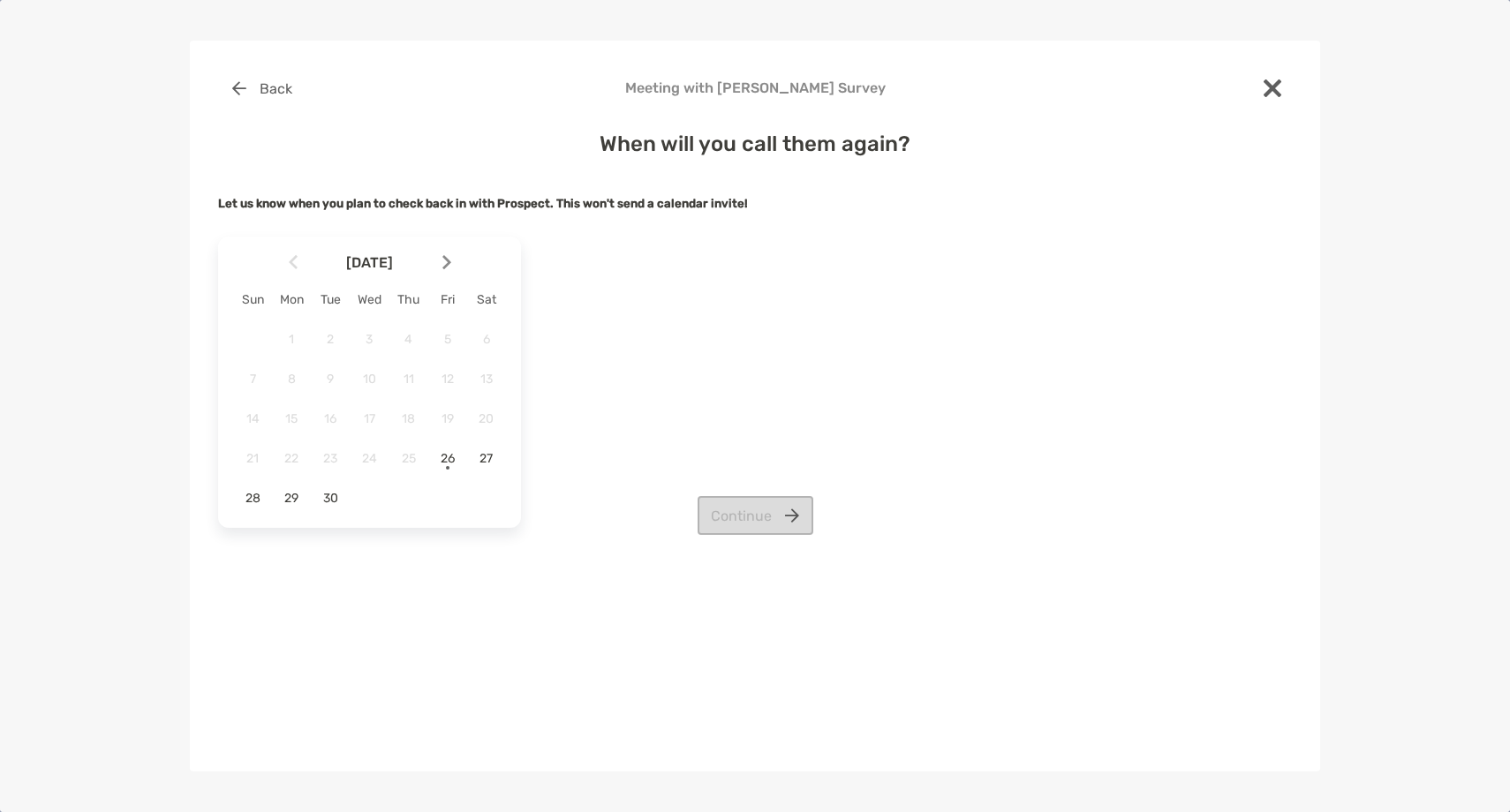
click at [444, 266] on img at bounding box center [446, 262] width 9 height 15
click at [414, 372] on div "9" at bounding box center [408, 378] width 30 height 30
click at [747, 504] on button "Continue" at bounding box center [755, 516] width 116 height 39
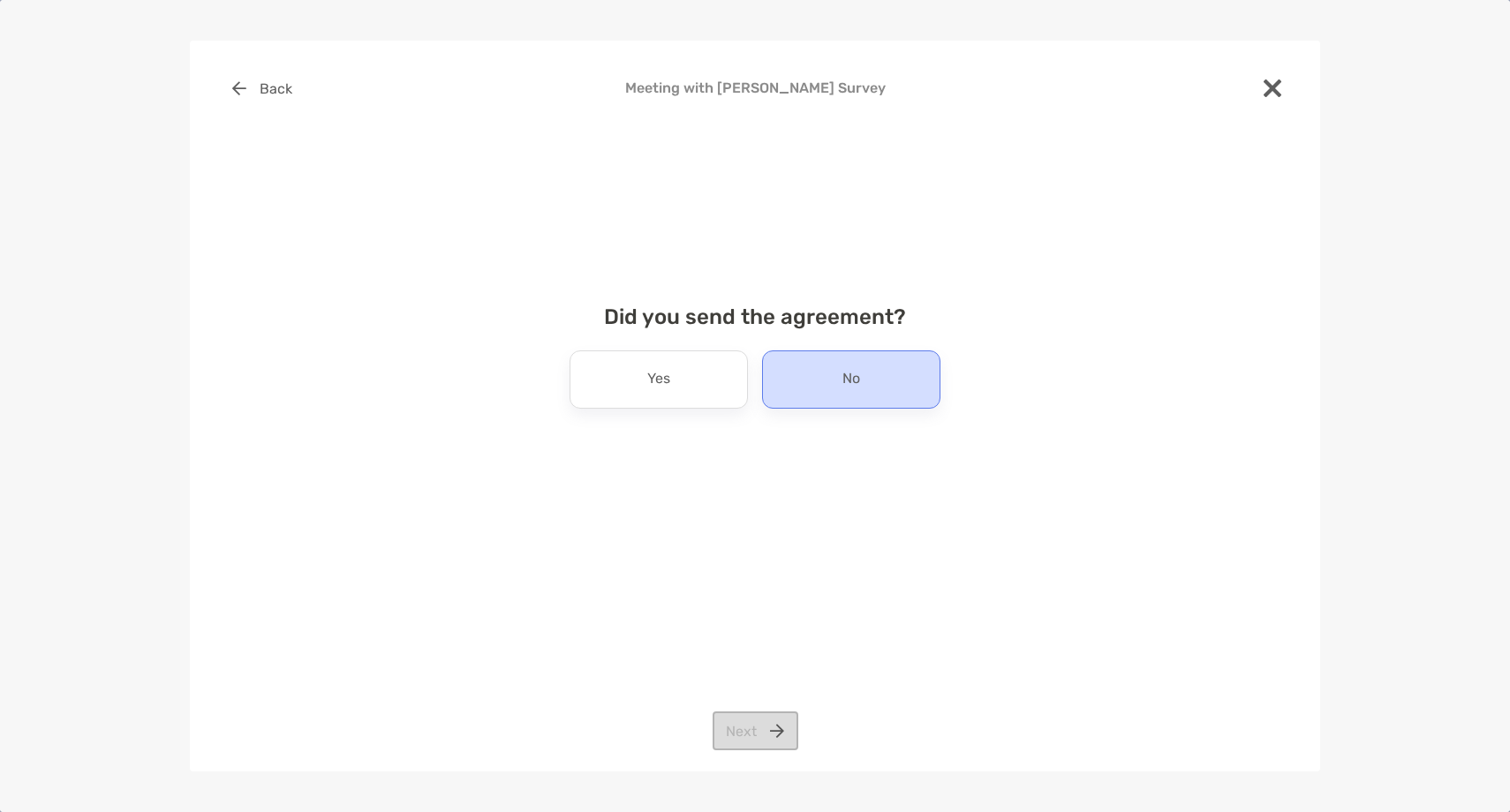
click at [813, 389] on div "No" at bounding box center [850, 378] width 178 height 58
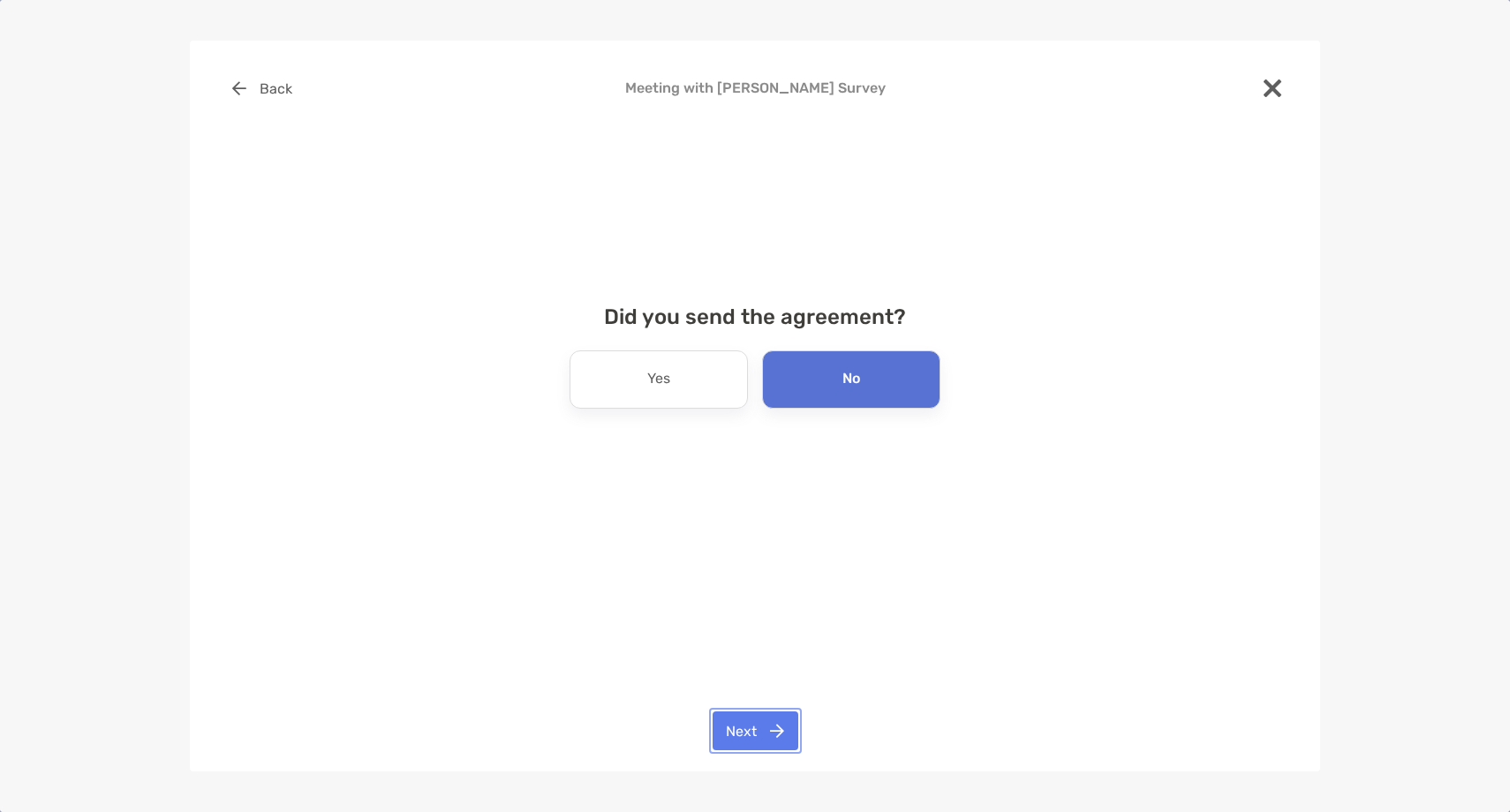
click at [769, 731] on button "Next" at bounding box center [755, 731] width 86 height 39
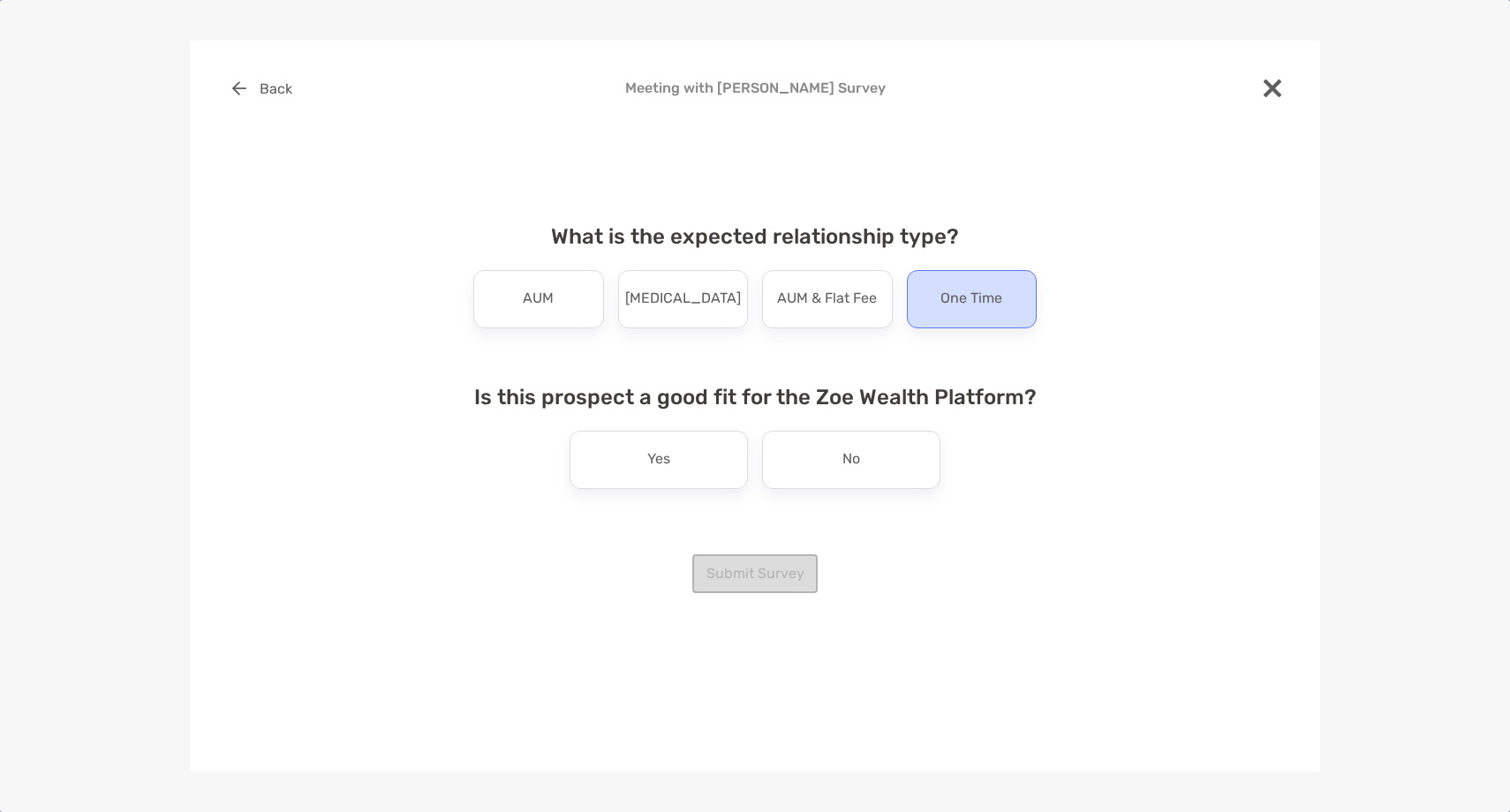
click at [1000, 304] on p "One Time" at bounding box center [970, 299] width 62 height 29
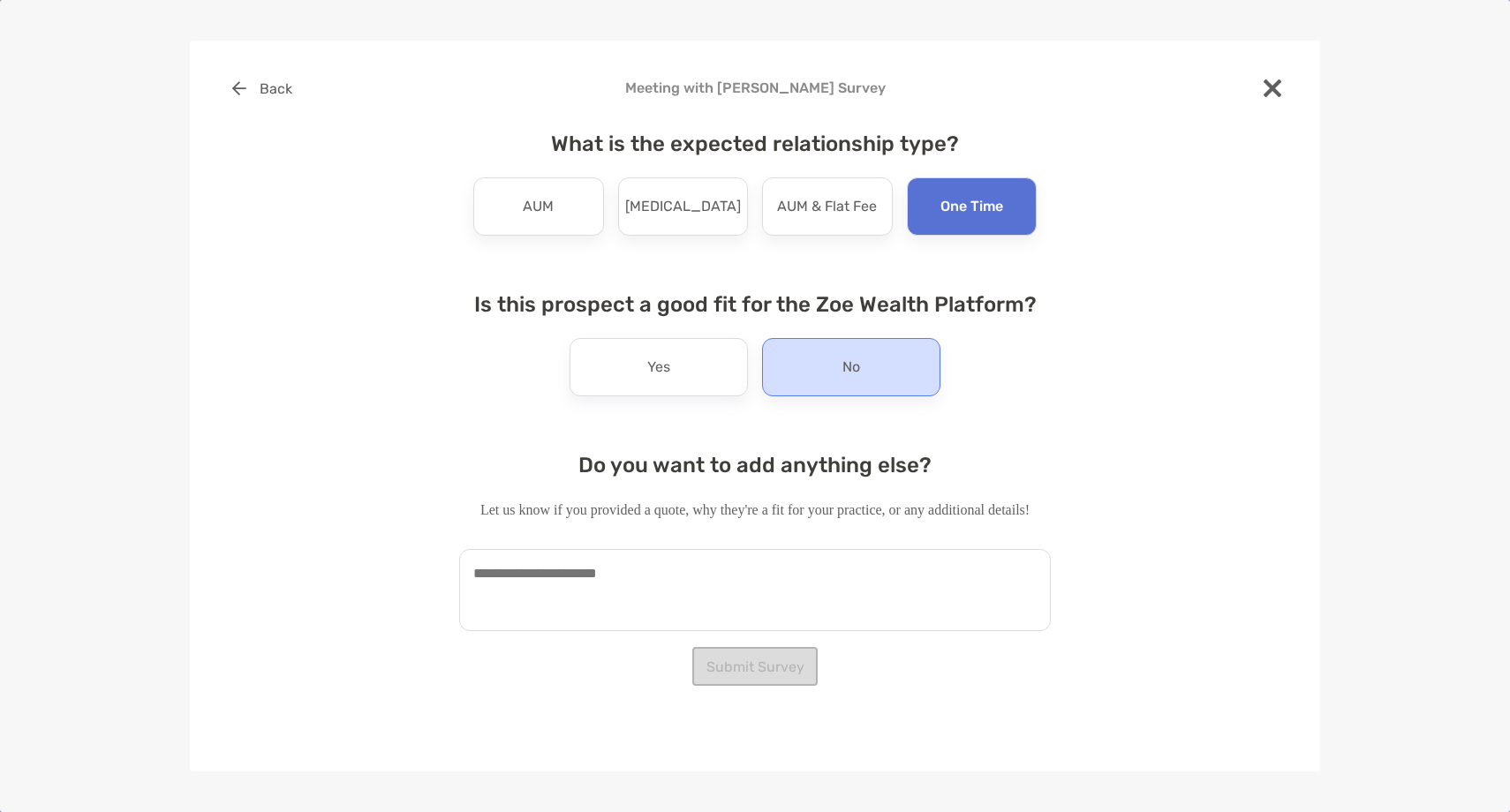
click at [784, 376] on div "No" at bounding box center [850, 367] width 178 height 58
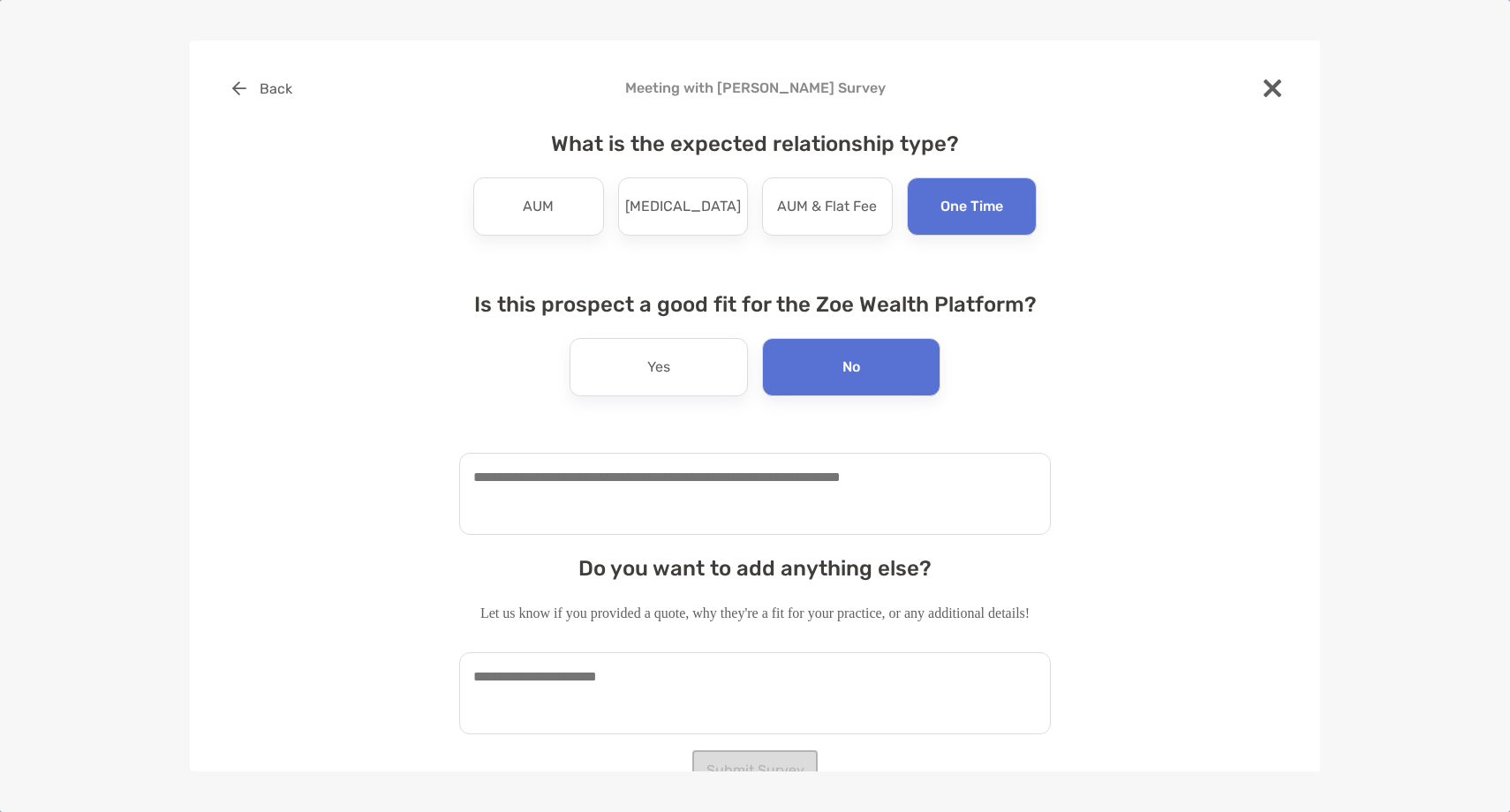
click at [691, 498] on textarea at bounding box center [755, 494] width 592 height 83
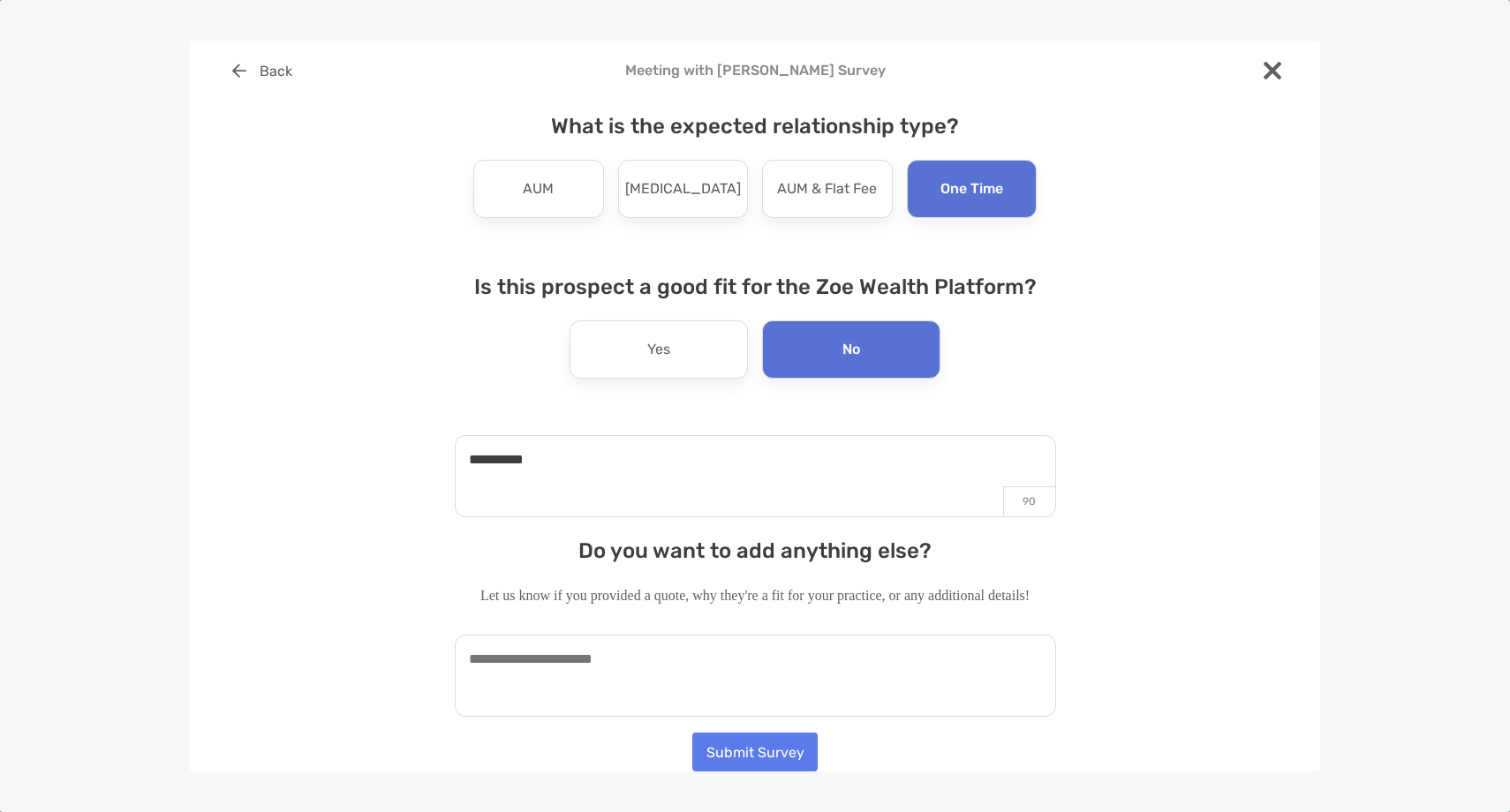
type textarea "**********"
click at [712, 668] on textarea at bounding box center [755, 676] width 602 height 83
paste textarea "**********"
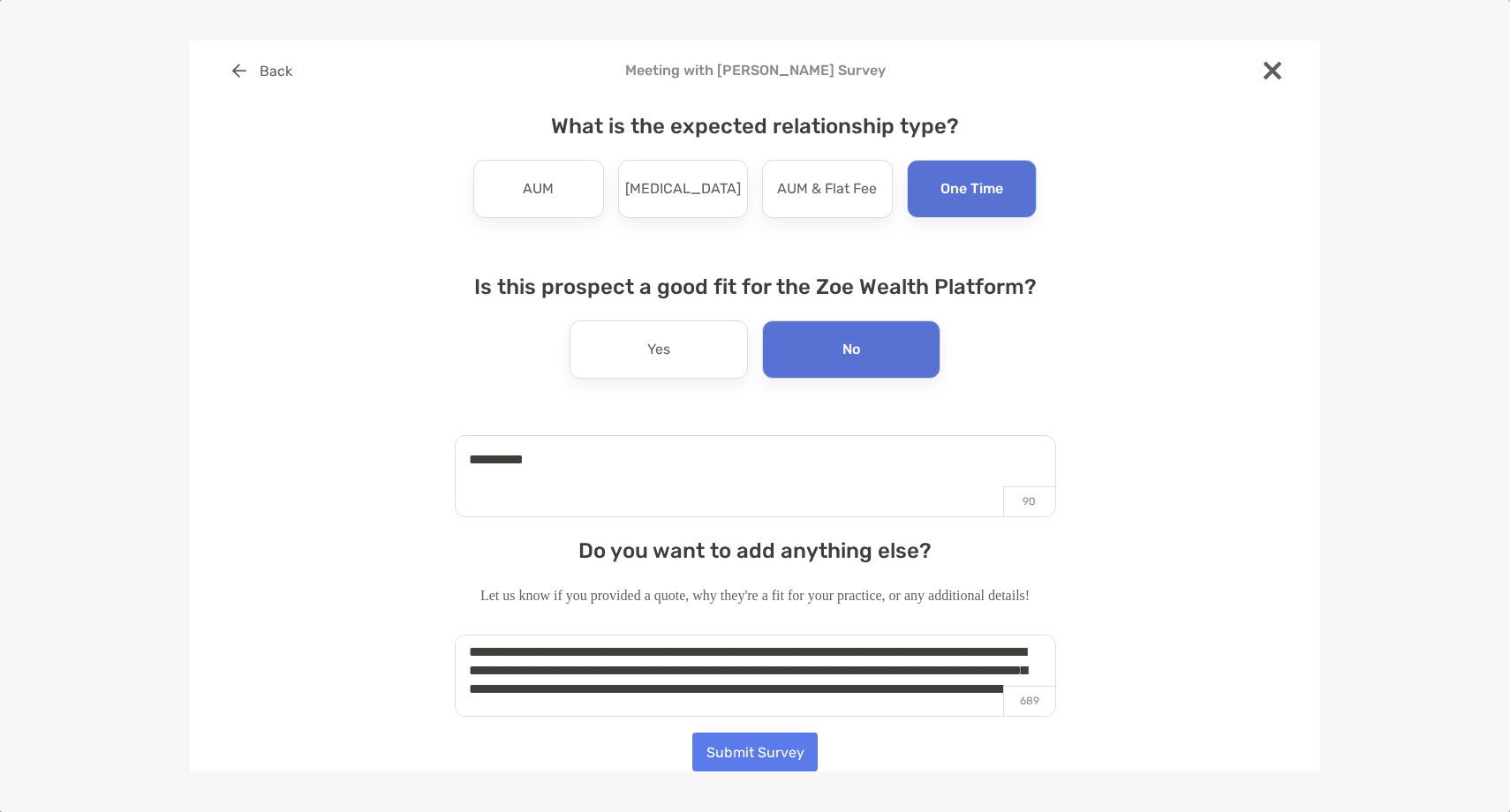
scroll to position [29, 0]
type textarea "**********"
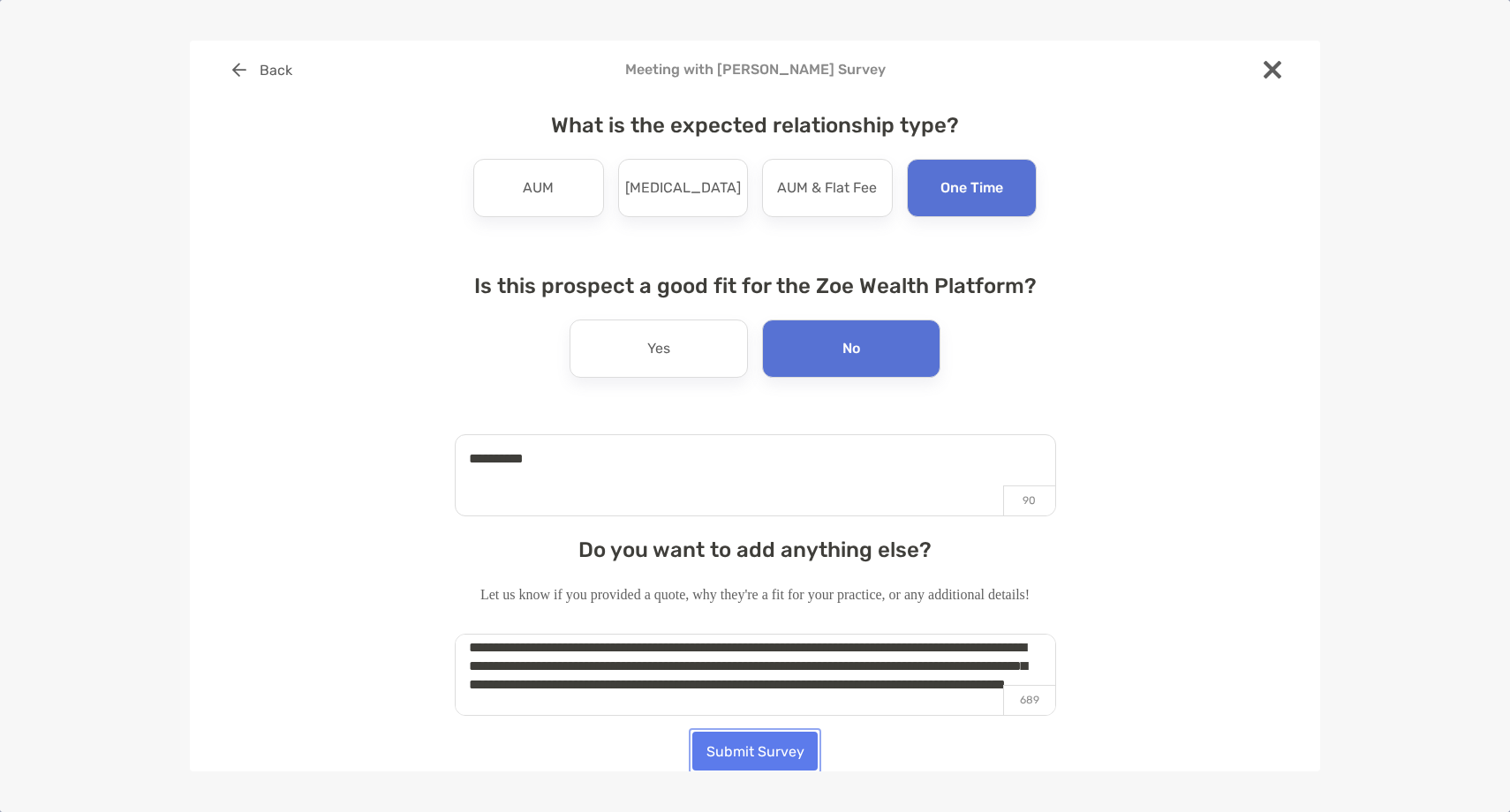
click at [764, 748] on button "Submit Survey" at bounding box center [755, 751] width 126 height 39
